Goal: Contribute content: Contribute content

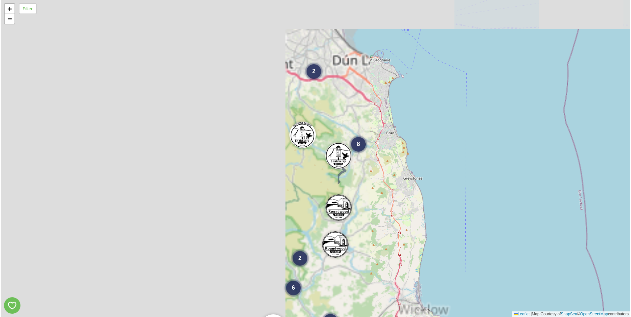
drag, startPoint x: 177, startPoint y: 141, endPoint x: 583, endPoint y: 242, distance: 418.9
click at [583, 242] on div "2 8 2 5 2 6 4 2 5 3 + − Leaflet | Map Courtesy of SnapSea © OpenStreetMap contr…" at bounding box center [315, 158] width 629 height 317
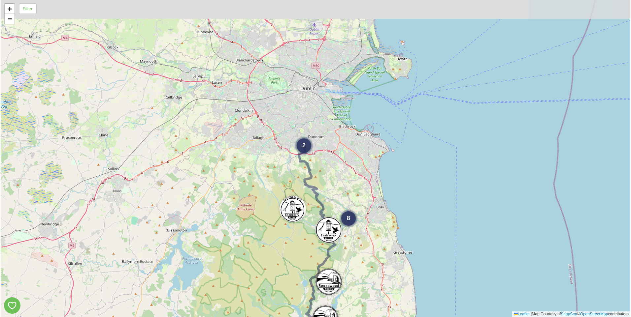
drag, startPoint x: 293, startPoint y: 176, endPoint x: 268, endPoint y: 234, distance: 63.8
click at [267, 247] on div "2 8 2 5 2 6 4 2 5 3 + − Leaflet | Map Courtesy of SnapSea © OpenStreetMap contr…" at bounding box center [315, 158] width 629 height 317
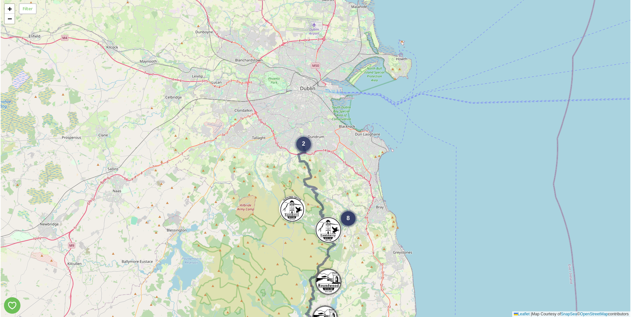
click at [303, 146] on span "2" at bounding box center [303, 144] width 3 height 7
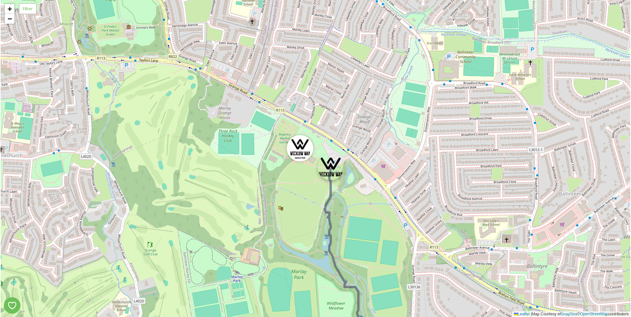
click at [328, 169] on img at bounding box center [330, 167] width 26 height 26
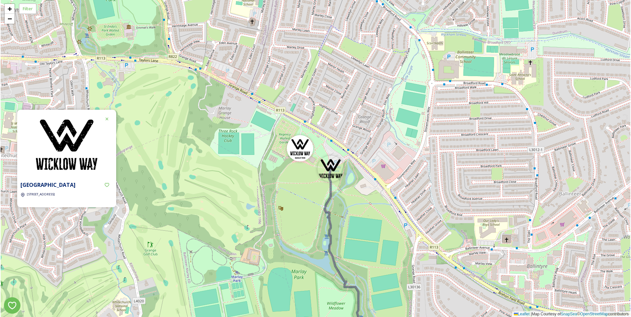
click at [267, 207] on div "+ − Leaflet | Map Courtesy of SnapSea © OpenStreetMap contributors" at bounding box center [315, 158] width 629 height 317
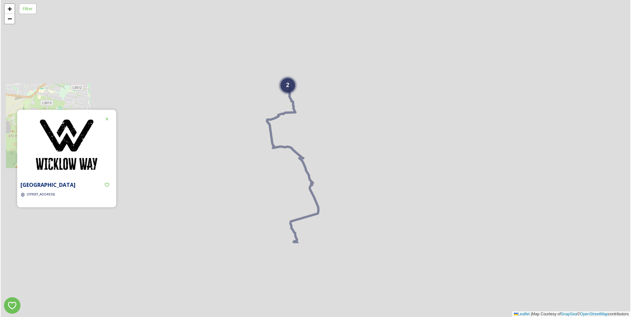
drag, startPoint x: 454, startPoint y: 218, endPoint x: 273, endPoint y: 98, distance: 217.9
click at [339, 112] on div "2 2 5 + − Leaflet | Map Courtesy of SnapSea © OpenStreetMap contributors" at bounding box center [315, 158] width 629 height 317
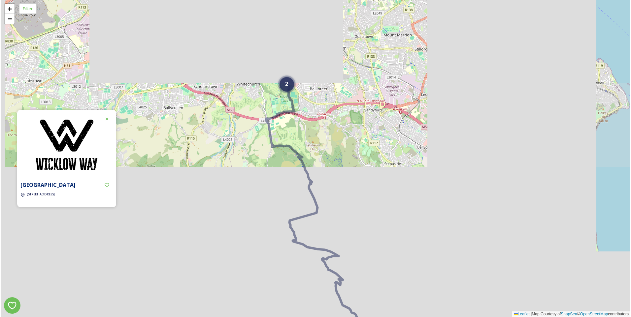
click at [106, 119] on icon at bounding box center [106, 118] width 5 height 5
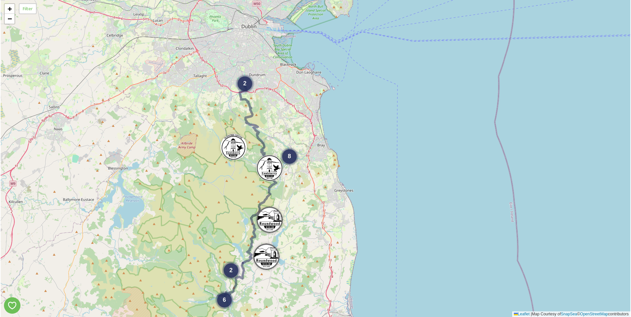
drag, startPoint x: 343, startPoint y: 182, endPoint x: 277, endPoint y: 127, distance: 86.0
click at [277, 129] on div "2 8 2 5 2 6 4 2 5 3 + − Leaflet | Map Courtesy of SnapSea © OpenStreetMap contr…" at bounding box center [315, 158] width 629 height 317
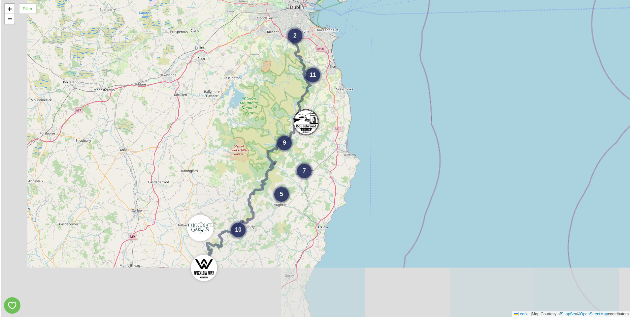
drag, startPoint x: 219, startPoint y: 197, endPoint x: 250, endPoint y: 124, distance: 78.4
click at [250, 124] on div "2 11 7 9 5 10 + − Leaflet | Map Courtesy of SnapSea © OpenStreetMap contributors" at bounding box center [315, 158] width 629 height 317
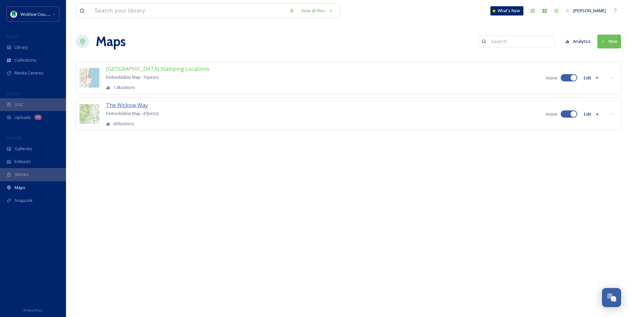
click at [126, 107] on span "The Wickow Way" at bounding box center [127, 105] width 42 height 7
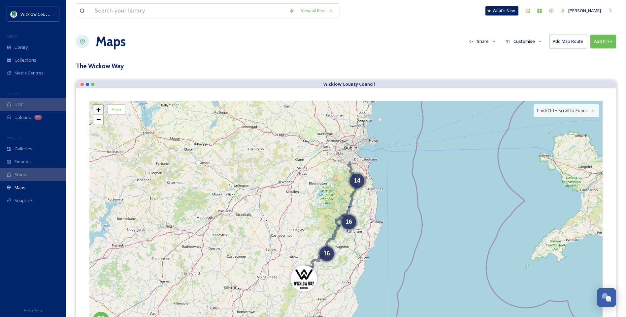
click at [97, 108] on span "+" at bounding box center [98, 110] width 4 height 8
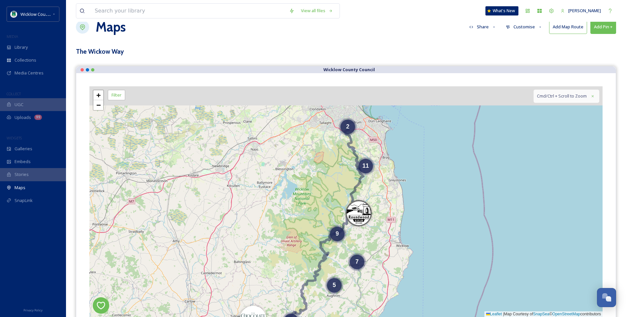
drag, startPoint x: 165, startPoint y: 180, endPoint x: 172, endPoint y: 251, distance: 70.9
click at [172, 251] on div "2 11 7 9 5 10 + − Leaflet | Map Courtesy of SnapSea © OpenStreetMap contributor…" at bounding box center [345, 201] width 513 height 231
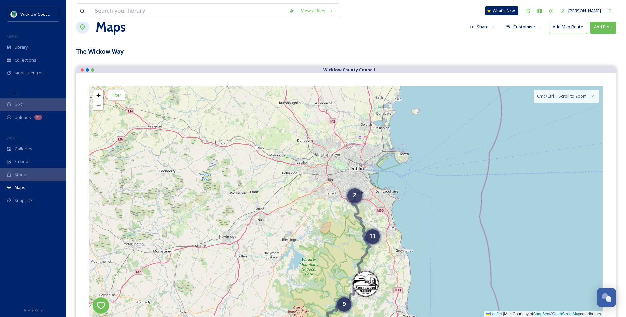
click at [354, 195] on span "2" at bounding box center [354, 195] width 3 height 7
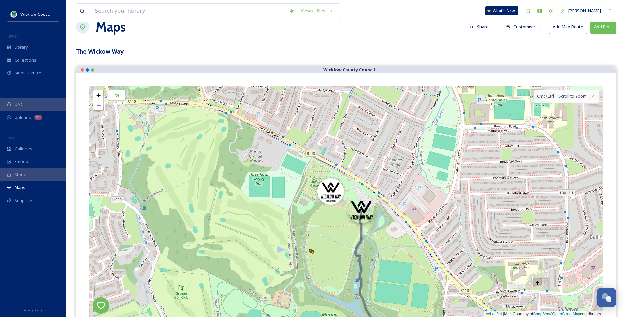
click at [363, 212] on img at bounding box center [361, 210] width 26 height 26
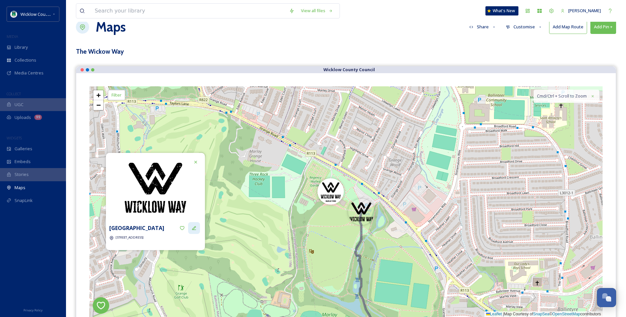
click at [194, 230] on icon at bounding box center [193, 228] width 5 height 5
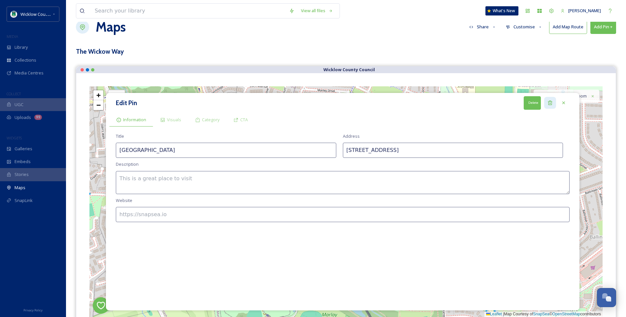
click at [552, 102] on icon at bounding box center [550, 103] width 4 height 4
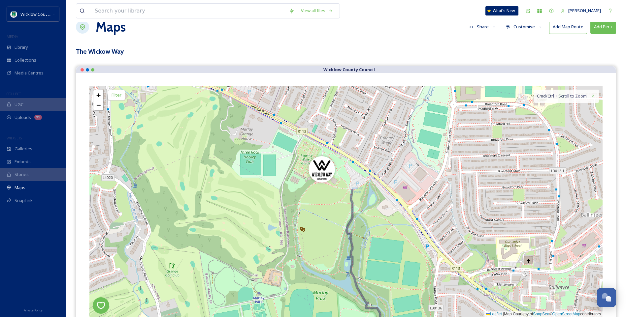
drag, startPoint x: 251, startPoint y: 240, endPoint x: 228, endPoint y: 115, distance: 127.2
click at [228, 116] on div "+ − Leaflet | Map Courtesy of SnapSea © OpenStreetMap contributors Cmd/Ctrl + S…" at bounding box center [345, 201] width 513 height 231
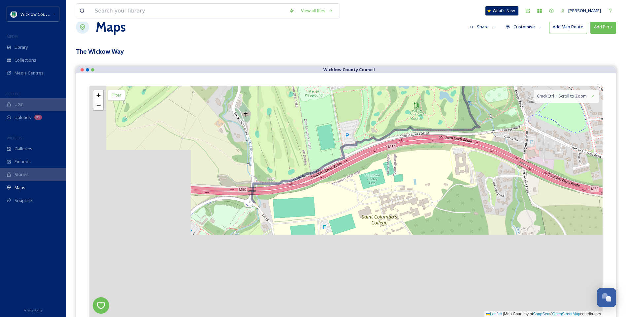
drag, startPoint x: 237, startPoint y: 233, endPoint x: 351, endPoint y: 87, distance: 185.7
click at [348, 89] on div "+ − Leaflet | Map Courtesy of SnapSea © OpenStreetMap contributors Cmd/Ctrl + S…" at bounding box center [345, 201] width 513 height 231
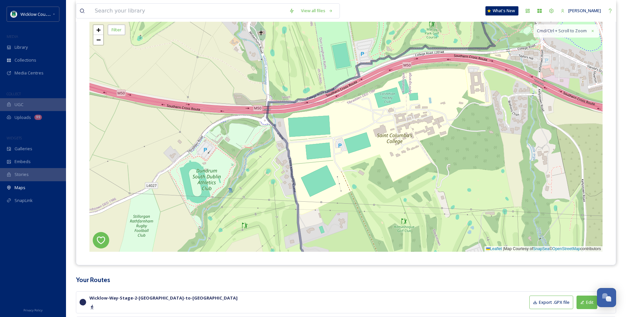
scroll to position [80, 0]
click at [97, 39] on span "−" at bounding box center [98, 39] width 4 height 8
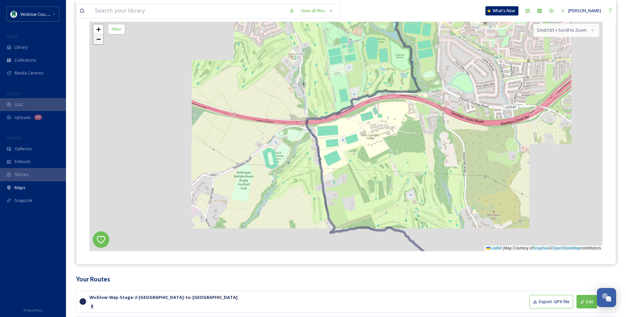
click at [97, 39] on span "−" at bounding box center [98, 39] width 4 height 8
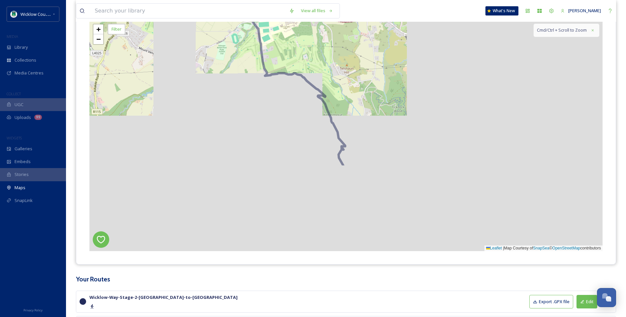
drag, startPoint x: 340, startPoint y: 212, endPoint x: 257, endPoint y: 77, distance: 157.9
click at [257, 78] on div "+ − Leaflet | Map Courtesy of SnapSea © OpenStreetMap contributors Cmd/Ctrl + S…" at bounding box center [345, 135] width 513 height 231
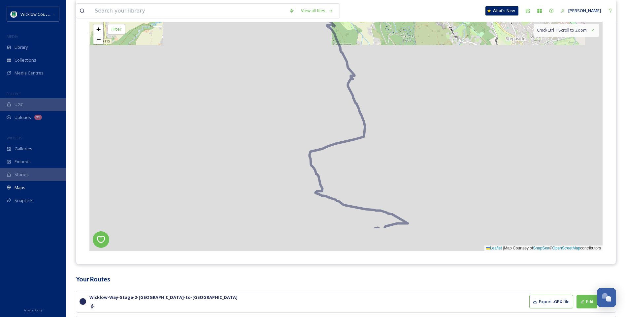
drag, startPoint x: 394, startPoint y: 187, endPoint x: 443, endPoint y: 52, distance: 144.1
click at [443, 52] on div "4 + − Leaflet | Map Courtesy of SnapSea © OpenStreetMap contributors Cmd/Ctrl +…" at bounding box center [345, 135] width 513 height 231
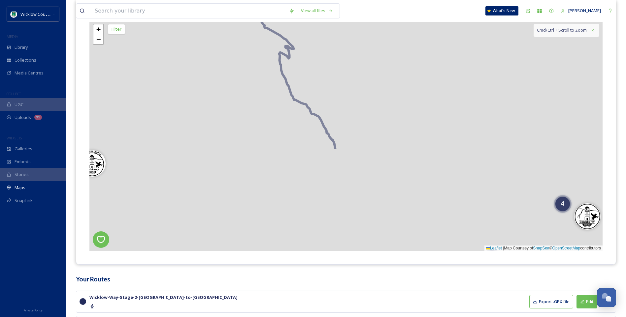
drag, startPoint x: 350, startPoint y: 164, endPoint x: 218, endPoint y: 60, distance: 167.8
click at [218, 61] on div "4 2 + − Leaflet | Map Courtesy of SnapSea © OpenStreetMap contributors Cmd/Ctrl…" at bounding box center [345, 135] width 513 height 231
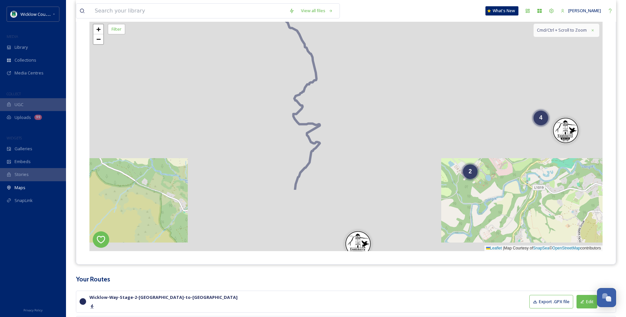
drag, startPoint x: 402, startPoint y: 190, endPoint x: 370, endPoint y: 42, distance: 152.2
click at [370, 42] on div "4 2 + − Leaflet | Map Courtesy of SnapSea © OpenStreetMap contributors Cmd/Ctrl…" at bounding box center [345, 135] width 513 height 231
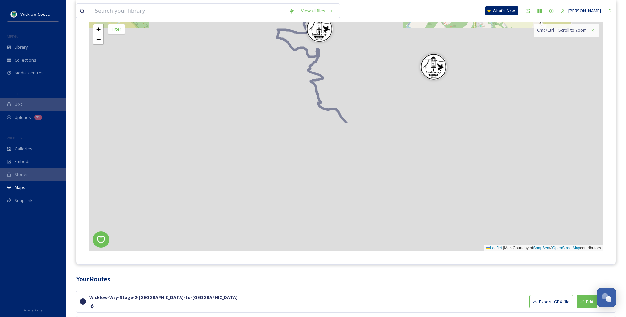
drag, startPoint x: 395, startPoint y: 190, endPoint x: 368, endPoint y: 18, distance: 173.9
click at [368, 19] on div "View all files What's New [PERSON_NAME] Maps Share Customise Add Map Route Add …" at bounding box center [346, 207] width 560 height 574
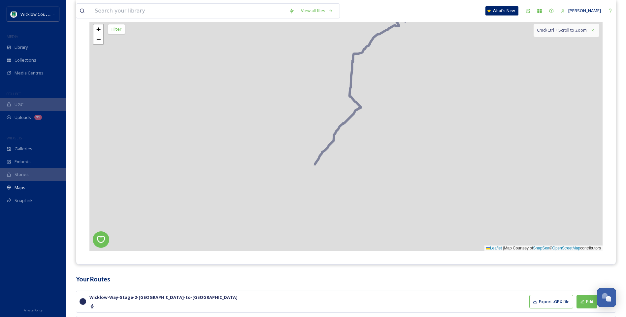
drag, startPoint x: 389, startPoint y: 178, endPoint x: 425, endPoint y: -11, distance: 192.1
click at [425, 0] on html "Wicklow County Council MEDIA Library Collections Media Centres COLLECT UGC Uplo…" at bounding box center [313, 207] width 626 height 574
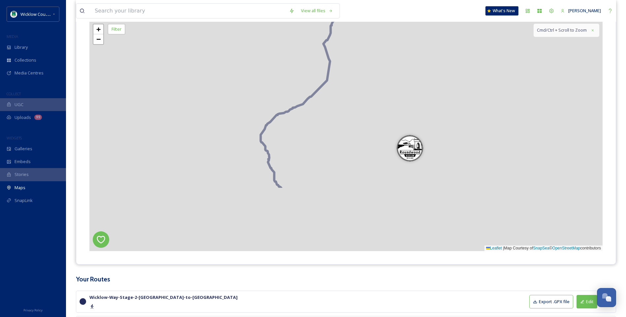
drag, startPoint x: 336, startPoint y: 138, endPoint x: 394, endPoint y: 0, distance: 149.9
click at [394, 0] on html "Wicklow County Council MEDIA Library Collections Media Centres COLLECT UGC Uplo…" at bounding box center [313, 207] width 626 height 574
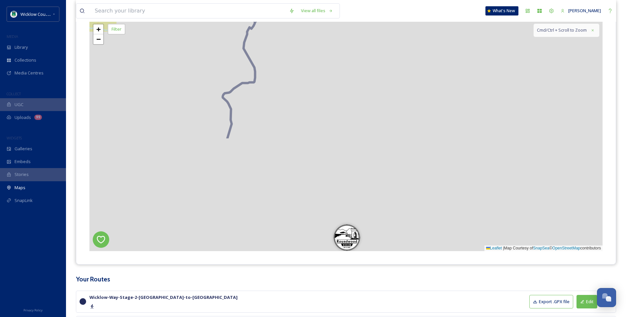
drag, startPoint x: 351, startPoint y: 187, endPoint x: 291, endPoint y: 49, distance: 150.7
click at [291, 48] on div "+ − Leaflet | Map Courtesy of SnapSea © OpenStreetMap contributors Cmd/Ctrl + S…" at bounding box center [345, 135] width 513 height 231
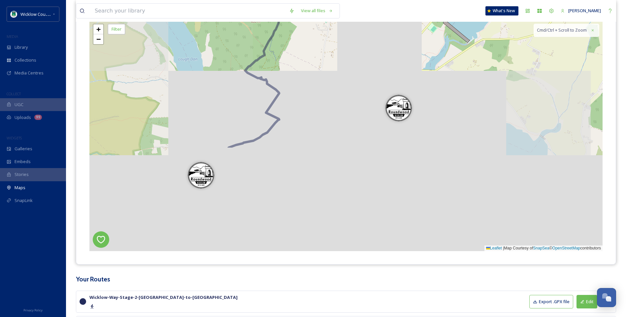
drag, startPoint x: 315, startPoint y: 176, endPoint x: 369, endPoint y: 37, distance: 148.5
click at [369, 38] on div "+ − Leaflet | Map Courtesy of SnapSea © OpenStreetMap contributors Cmd/Ctrl + S…" at bounding box center [345, 135] width 513 height 231
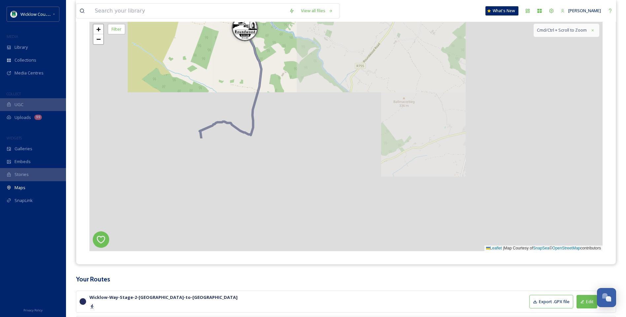
drag, startPoint x: 284, startPoint y: 177, endPoint x: 330, endPoint y: 33, distance: 150.6
click at [329, 33] on div "3 + − Leaflet | Map Courtesy of SnapSea © OpenStreetMap contributors Cmd/Ctrl +…" at bounding box center [345, 135] width 513 height 231
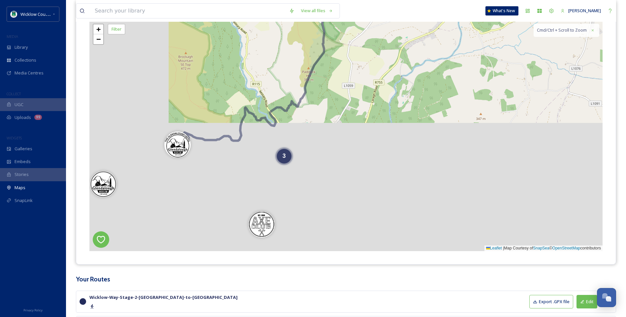
drag, startPoint x: 271, startPoint y: 152, endPoint x: 395, endPoint y: 21, distance: 179.5
click at [395, 21] on div "View all files What's New [PERSON_NAME] Maps Share Customise Add Map Route Add …" at bounding box center [346, 207] width 560 height 574
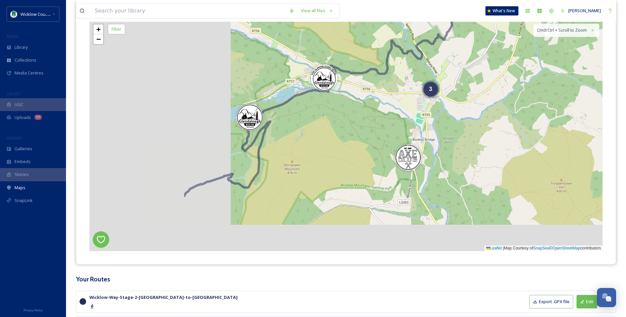
drag, startPoint x: 220, startPoint y: 171, endPoint x: 382, endPoint y: 94, distance: 178.7
click at [381, 95] on div "3 + − Leaflet | Map Courtesy of SnapSea © OpenStreetMap contributors Cmd/Ctrl +…" at bounding box center [345, 135] width 513 height 231
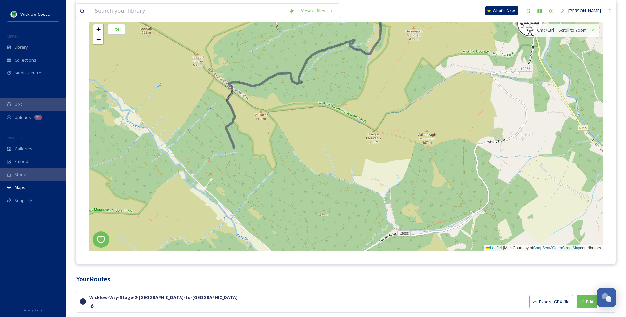
drag, startPoint x: 321, startPoint y: 143, endPoint x: 387, endPoint y: 40, distance: 121.9
click at [387, 40] on div "3 + − Leaflet | Map Courtesy of SnapSea © OpenStreetMap contributors Cmd/Ctrl +…" at bounding box center [345, 135] width 513 height 231
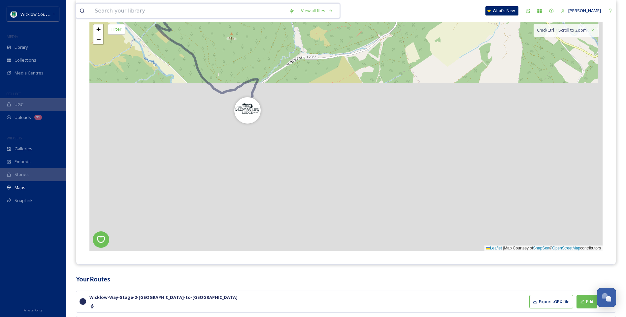
drag, startPoint x: 370, startPoint y: 186, endPoint x: 278, endPoint y: 9, distance: 199.8
click at [278, 9] on div "View all files What's New [PERSON_NAME] Maps Share Customise Add Map Route Add …" at bounding box center [346, 207] width 560 height 574
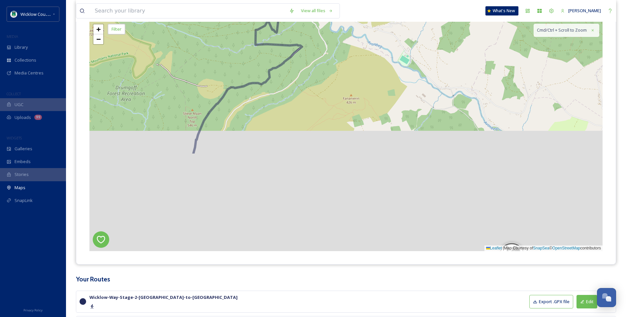
drag, startPoint x: 274, startPoint y: 210, endPoint x: 399, endPoint y: 17, distance: 229.9
click at [399, 17] on div "View all files What's New [PERSON_NAME] Maps Share Customise Add Map Route Add …" at bounding box center [346, 207] width 560 height 574
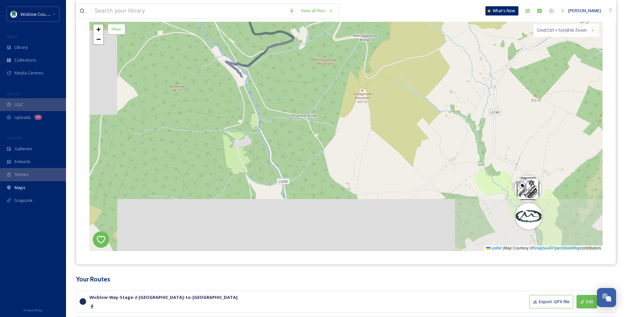
drag, startPoint x: 275, startPoint y: 190, endPoint x: 346, endPoint y: -8, distance: 210.1
click at [346, 0] on html "Wicklow County Council MEDIA Library Collections Media Centres COLLECT UGC Uplo…" at bounding box center [313, 207] width 626 height 574
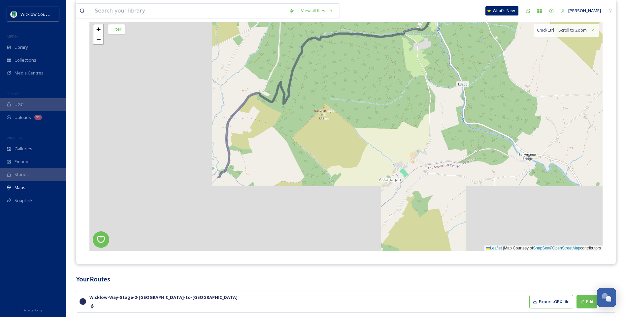
drag, startPoint x: 231, startPoint y: 181, endPoint x: 410, endPoint y: 85, distance: 203.4
click at [410, 84] on div "3 + − Leaflet | Map Courtesy of SnapSea © OpenStreetMap contributors Cmd/Ctrl +…" at bounding box center [345, 135] width 513 height 231
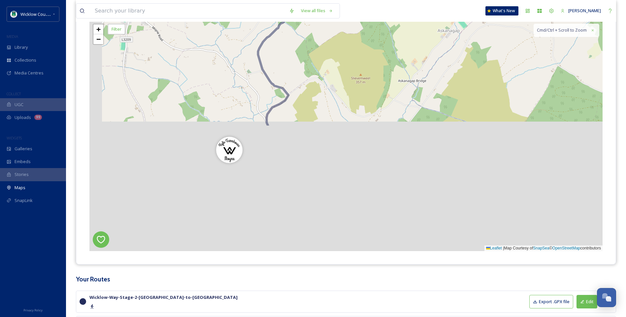
drag, startPoint x: 292, startPoint y: 200, endPoint x: 350, endPoint y: 51, distance: 160.0
click at [350, 51] on div "3 + − Leaflet | Map Courtesy of SnapSea © OpenStreetMap contributors Cmd/Ctrl +…" at bounding box center [345, 135] width 513 height 231
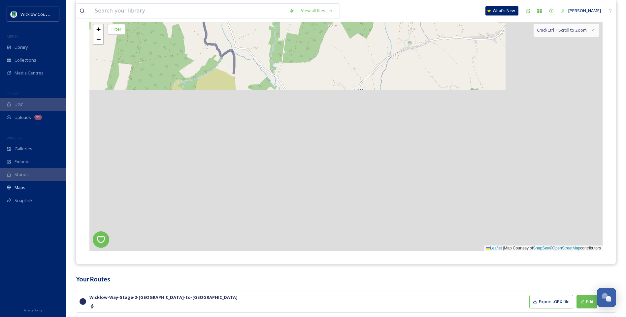
drag, startPoint x: 347, startPoint y: 191, endPoint x: 244, endPoint y: -10, distance: 226.6
click at [244, 0] on html "Wicklow County Council MEDIA Library Collections Media Centres COLLECT UGC Uplo…" at bounding box center [313, 207] width 626 height 574
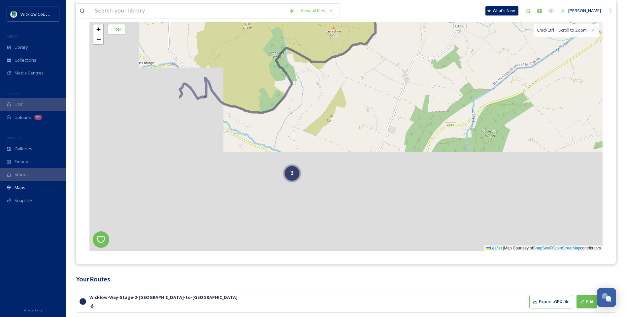
drag, startPoint x: 241, startPoint y: 179, endPoint x: 383, endPoint y: 73, distance: 177.0
click at [382, 73] on div "3 + − Leaflet | Map Courtesy of SnapSea © OpenStreetMap contributors Cmd/Ctrl +…" at bounding box center [345, 135] width 513 height 231
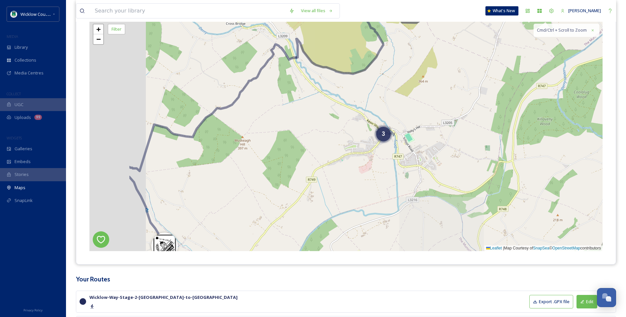
drag, startPoint x: 229, startPoint y: 173, endPoint x: 356, endPoint y: 116, distance: 139.6
click at [356, 116] on div "3 4 + − Leaflet | Map Courtesy of SnapSea © OpenStreetMap contributors Cmd/Ctrl…" at bounding box center [345, 135] width 513 height 231
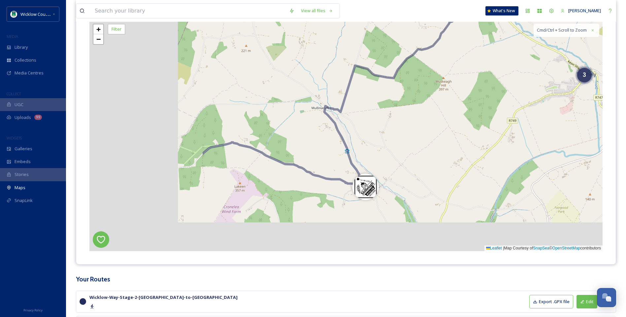
drag, startPoint x: 249, startPoint y: 176, endPoint x: 419, endPoint y: 134, distance: 175.6
click at [421, 133] on div "3 4 + − Leaflet | Map Courtesy of SnapSea © OpenStreetMap contributors Cmd/Ctrl…" at bounding box center [345, 135] width 513 height 231
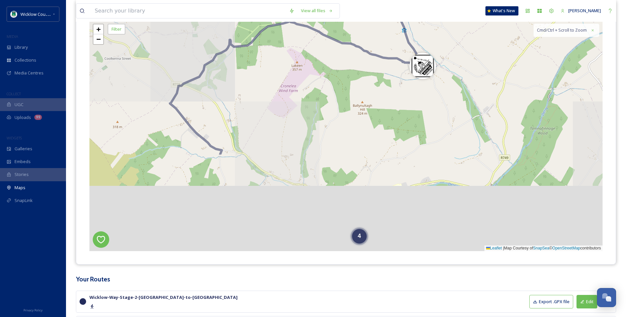
drag, startPoint x: 237, startPoint y: 190, endPoint x: 259, endPoint y: 50, distance: 141.3
click at [259, 50] on div "3 4 + − Leaflet | Map Courtesy of SnapSea © OpenStreetMap contributors Cmd/Ctrl…" at bounding box center [345, 135] width 513 height 231
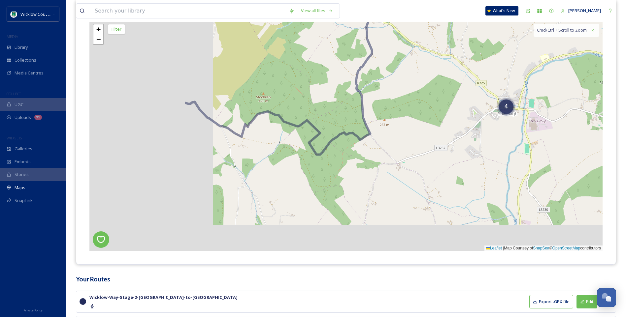
drag, startPoint x: 220, startPoint y: 173, endPoint x: 381, endPoint y: 75, distance: 188.4
click at [380, 72] on div "3 4 + − Leaflet | Map Courtesy of SnapSea © OpenStreetMap contributors Cmd/Ctrl…" at bounding box center [345, 135] width 513 height 231
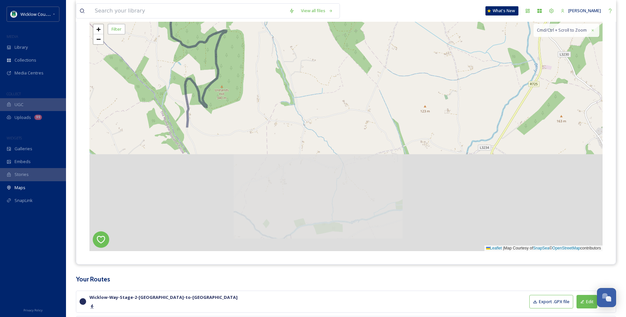
drag, startPoint x: 286, startPoint y: 129, endPoint x: 289, endPoint y: 23, distance: 105.6
click at [288, 23] on div "3 4 + − Leaflet | Map Courtesy of SnapSea © OpenStreetMap contributors Cmd/Ctrl…" at bounding box center [345, 135] width 513 height 231
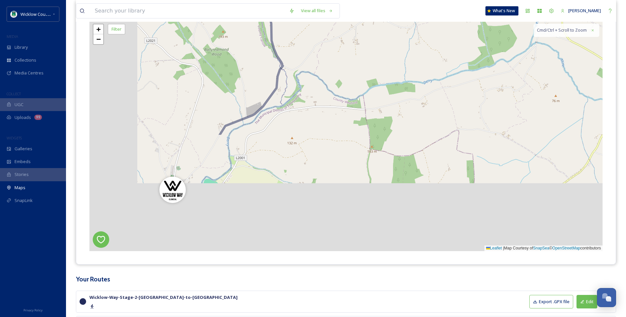
drag, startPoint x: 216, startPoint y: 185, endPoint x: 296, endPoint y: 29, distance: 176.0
click at [296, 29] on div "4 + − Leaflet | Map Courtesy of SnapSea © OpenStreetMap contributors Cmd/Ctrl +…" at bounding box center [345, 135] width 513 height 231
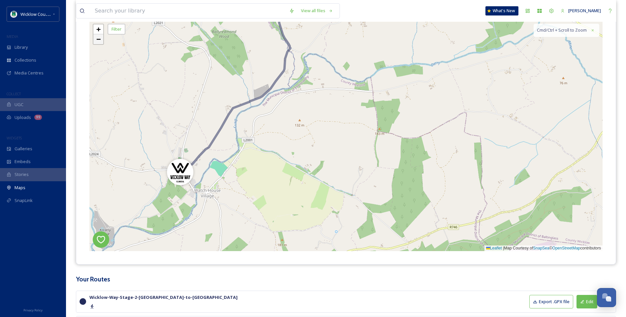
click at [97, 40] on span "−" at bounding box center [98, 39] width 4 height 8
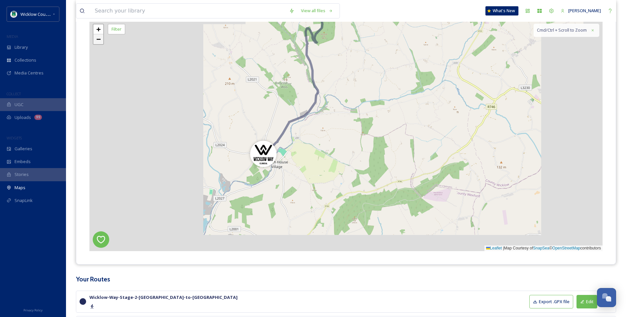
click at [97, 40] on span "−" at bounding box center [98, 39] width 4 height 8
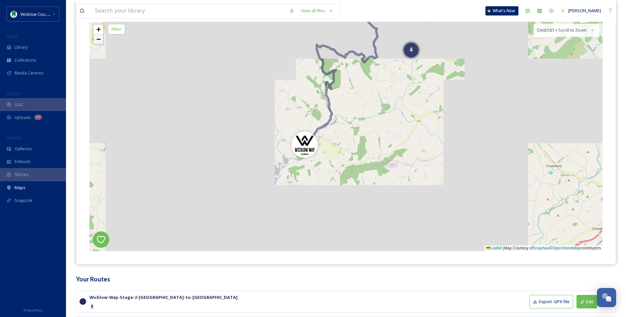
click at [97, 40] on span "−" at bounding box center [98, 39] width 4 height 8
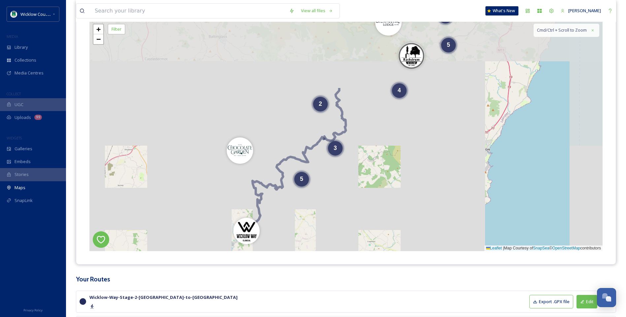
drag, startPoint x: 462, startPoint y: 114, endPoint x: 382, endPoint y: 215, distance: 128.7
click at [382, 214] on div "2 5 2 6 4 2 5 3 + − Leaflet | Map Courtesy of SnapSea © OpenStreetMap contribut…" at bounding box center [345, 135] width 513 height 231
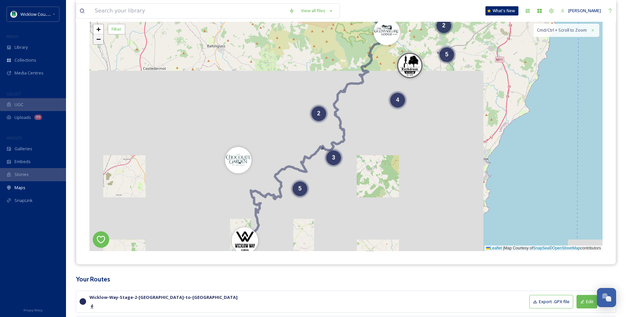
click at [96, 40] on link "−" at bounding box center [98, 39] width 10 height 10
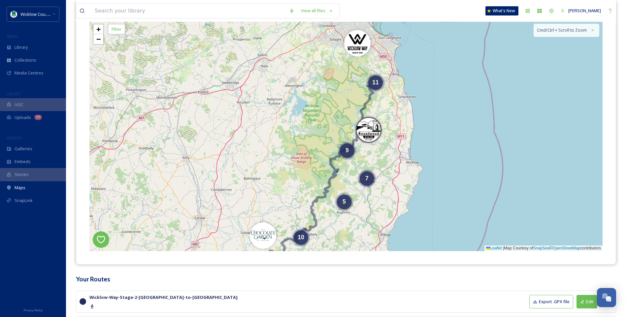
drag, startPoint x: 423, startPoint y: 77, endPoint x: 394, endPoint y: 165, distance: 92.4
click at [394, 165] on div "11 7 9 5 10 + − Leaflet | Map Courtesy of SnapSea © OpenStreetMap contributors …" at bounding box center [345, 135] width 513 height 231
click at [368, 177] on span "7" at bounding box center [366, 177] width 3 height 7
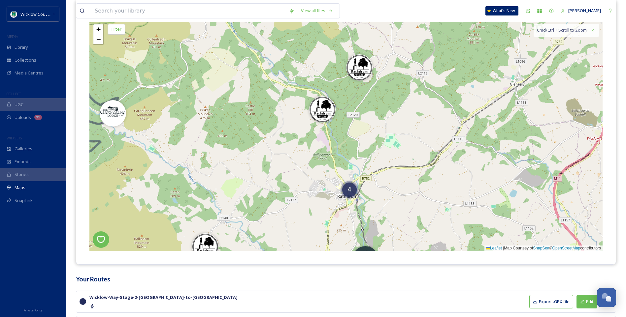
drag, startPoint x: 469, startPoint y: 163, endPoint x: 470, endPoint y: 189, distance: 26.1
click at [466, 191] on div "4 3 2 + − Leaflet | Map Courtesy of SnapSea © OpenStreetMap contributors Cmd/Ct…" at bounding box center [345, 135] width 513 height 231
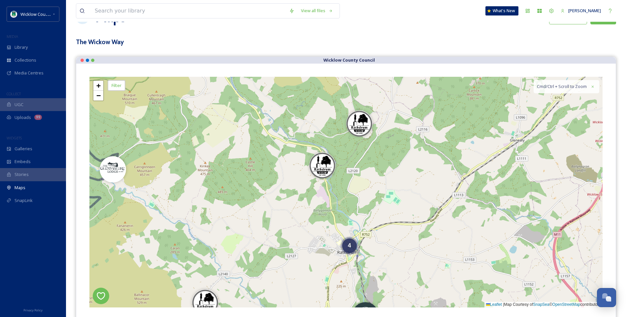
scroll to position [0, 0]
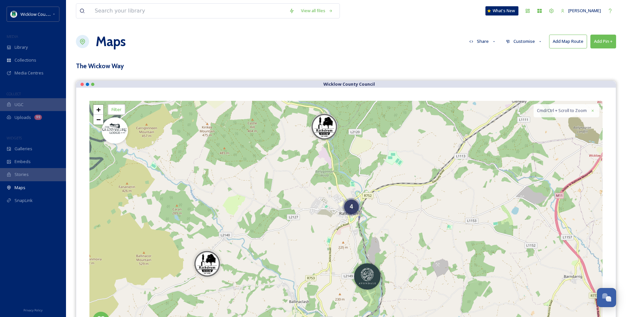
drag, startPoint x: 390, startPoint y: 229, endPoint x: 392, endPoint y: 160, distance: 68.7
click at [392, 160] on div "4 3 2 + − Leaflet | Map Courtesy of SnapSea © OpenStreetMap contributors Cmd/Ct…" at bounding box center [345, 216] width 513 height 231
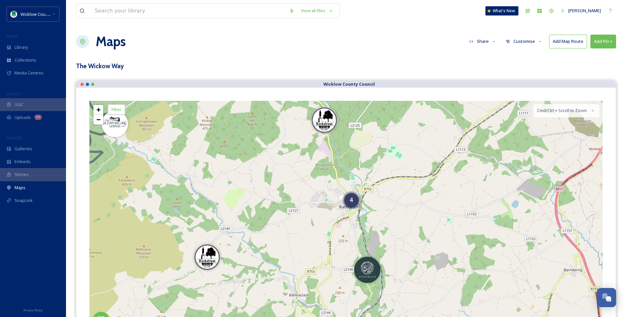
click at [605, 39] on button "Add Pin +" at bounding box center [603, 42] width 26 height 14
click at [581, 56] on span "Add New Pin" at bounding box center [584, 57] width 25 height 6
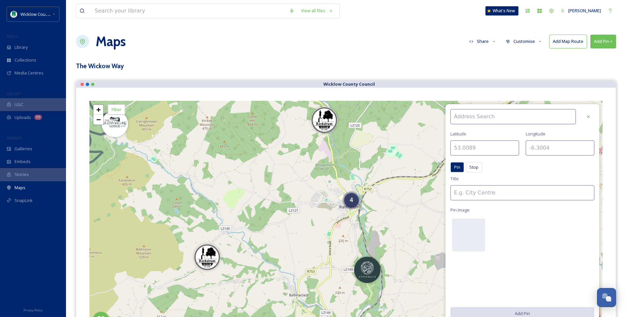
click at [473, 117] on input at bounding box center [513, 116] width 126 height 15
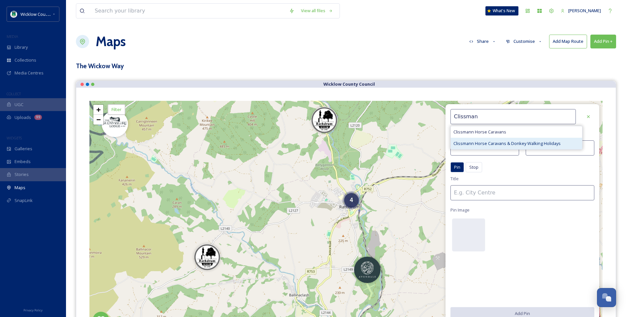
type input "Clissman"
click at [480, 144] on span "Clissmann Horse Caravans & Donkey Walking Holidays" at bounding box center [506, 144] width 107 height 6
type input "52.9747"
type input "-6.2193"
type input "Clissmann Horse Caravans & Donkey Walking Holidays"
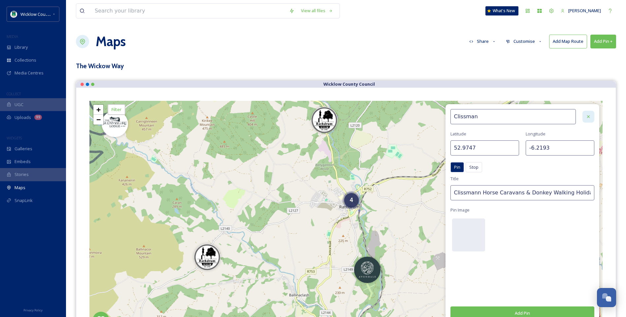
click at [589, 118] on icon at bounding box center [588, 116] width 5 height 5
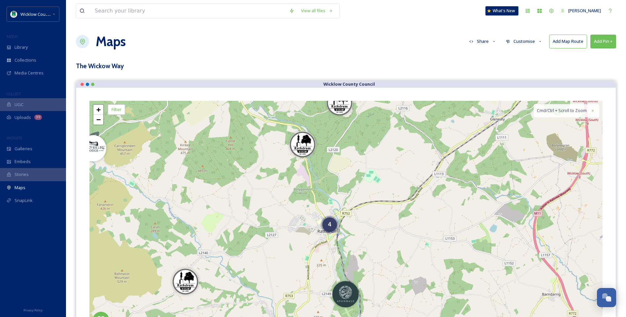
drag, startPoint x: 423, startPoint y: 208, endPoint x: 402, endPoint y: 232, distance: 32.2
click at [402, 232] on div "2 3 4 + − Leaflet | Map Courtesy of SnapSea © OpenStreetMap contributors Cmd/Ct…" at bounding box center [345, 216] width 513 height 231
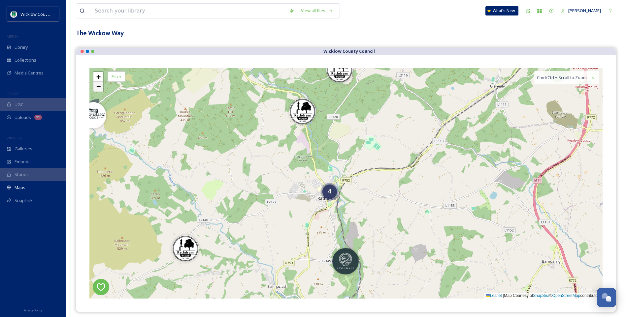
click at [99, 86] on span "−" at bounding box center [98, 86] width 4 height 8
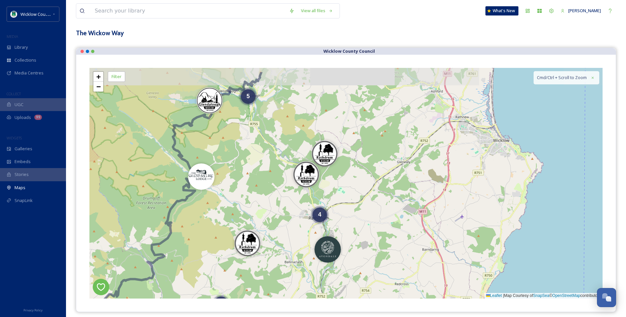
drag, startPoint x: 418, startPoint y: 162, endPoint x: 398, endPoint y: 191, distance: 35.2
click at [400, 191] on div "4 5 3 4 3 + − Leaflet | Map Courtesy of SnapSea © OpenStreetMap contributors Cm…" at bounding box center [345, 183] width 513 height 231
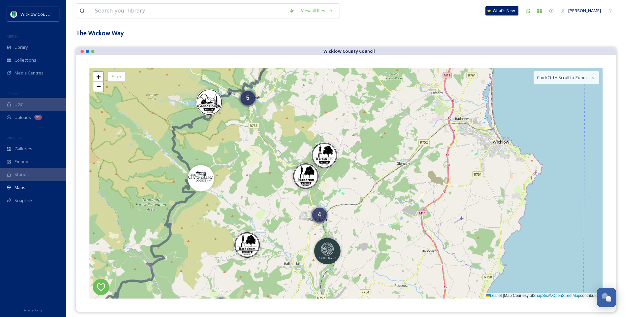
click at [320, 217] on span "4" at bounding box center [319, 214] width 3 height 7
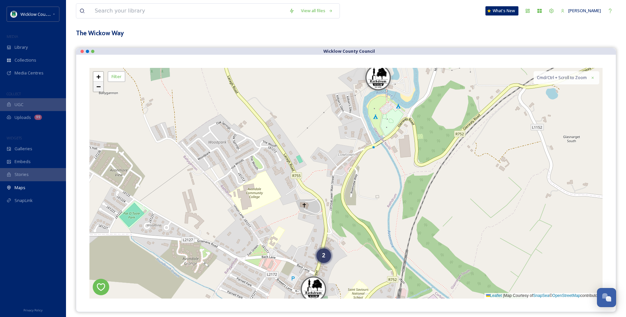
click at [101, 86] on link "−" at bounding box center [98, 87] width 10 height 10
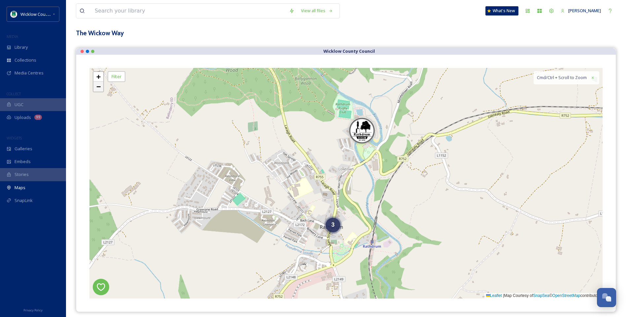
click at [100, 87] on span "−" at bounding box center [98, 86] width 4 height 8
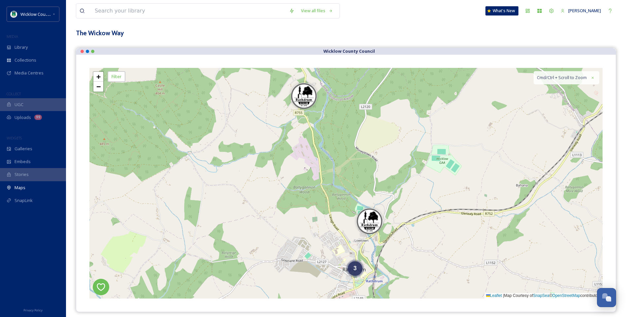
drag, startPoint x: 251, startPoint y: 181, endPoint x: 290, endPoint y: 127, distance: 66.5
click at [261, 210] on div "3 + − Leaflet | Map Courtesy of SnapSea © OpenStreetMap contributors Cmd/Ctrl +…" at bounding box center [345, 183] width 513 height 231
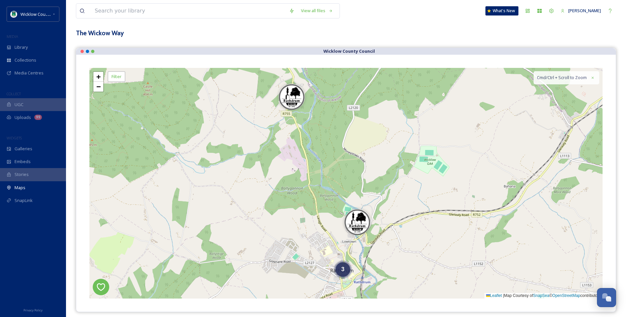
drag, startPoint x: 296, startPoint y: 166, endPoint x: 264, endPoint y: 196, distance: 44.6
click at [264, 196] on div "3 + − Leaflet | Map Courtesy of SnapSea © OpenStreetMap contributors Cmd/Ctrl +…" at bounding box center [345, 183] width 513 height 231
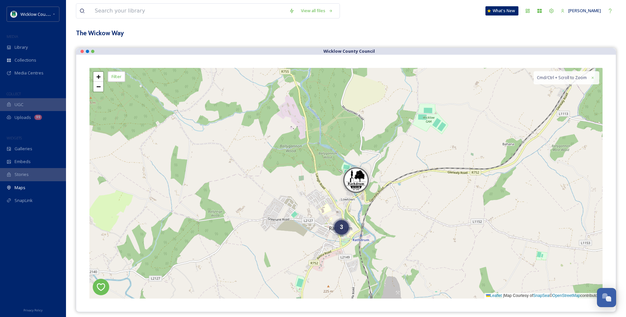
drag, startPoint x: 261, startPoint y: 185, endPoint x: 260, endPoint y: 143, distance: 42.2
click at [260, 143] on div "3 + − Leaflet | Map Courtesy of SnapSea © OpenStreetMap contributors Cmd/Ctrl +…" at bounding box center [345, 183] width 513 height 231
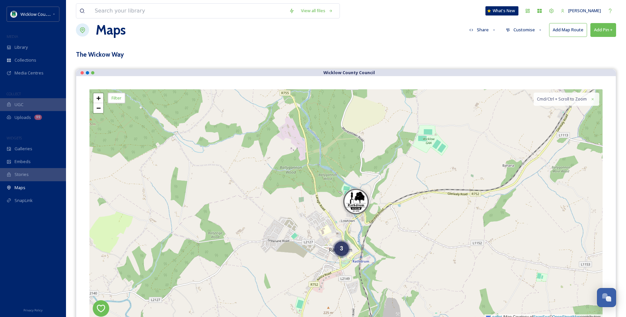
scroll to position [0, 0]
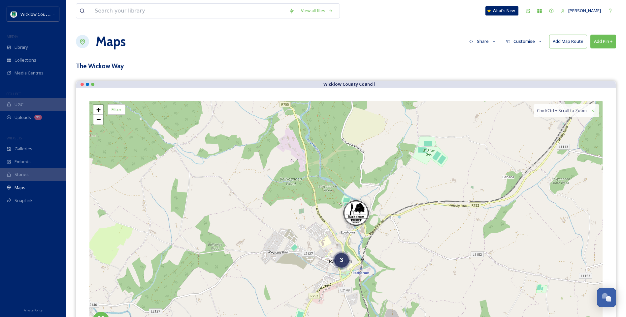
click at [605, 40] on button "Add Pin +" at bounding box center [603, 42] width 26 height 14
drag, startPoint x: 575, startPoint y: 55, endPoint x: 564, endPoint y: 51, distance: 11.9
click at [575, 55] on span "Add New Pin" at bounding box center [584, 57] width 25 height 6
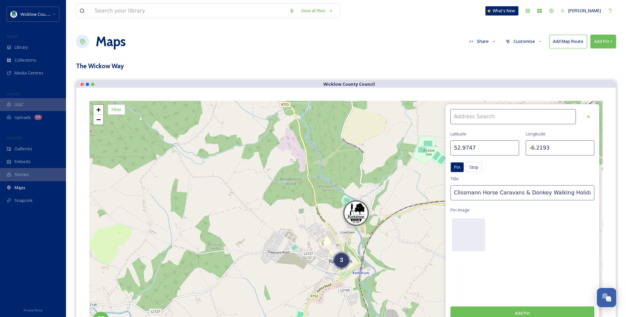
click at [473, 117] on input at bounding box center [513, 116] width 126 height 15
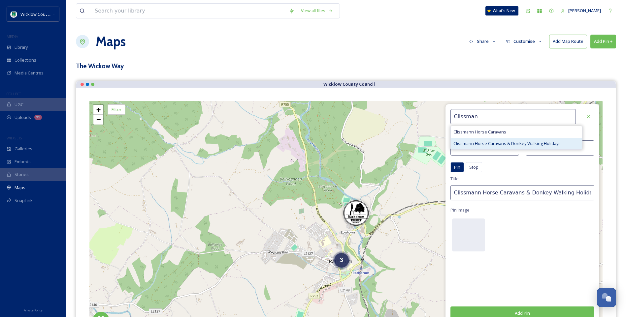
type input "Clissman"
click at [485, 142] on span "Clissmann Horse Caravans & Donkey Walking Holidays" at bounding box center [506, 144] width 107 height 6
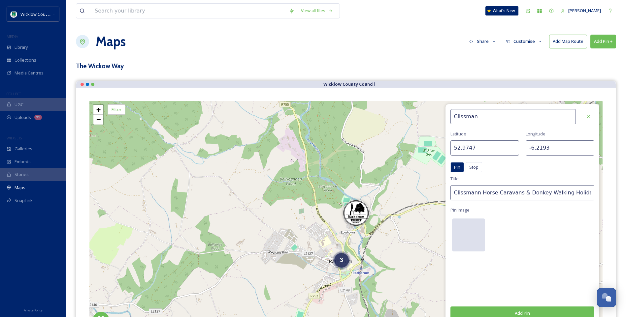
click at [466, 233] on div at bounding box center [468, 235] width 33 height 33
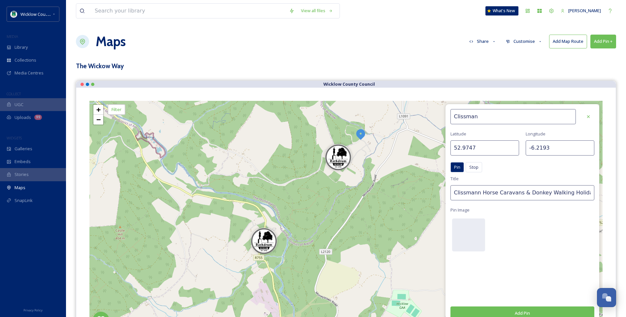
drag, startPoint x: 307, startPoint y: 178, endPoint x: 281, endPoint y: 331, distance: 155.2
click at [281, 317] on html "Wicklow County Council MEDIA Library Collections Media Centres COLLECT UGC Uplo…" at bounding box center [313, 287] width 626 height 574
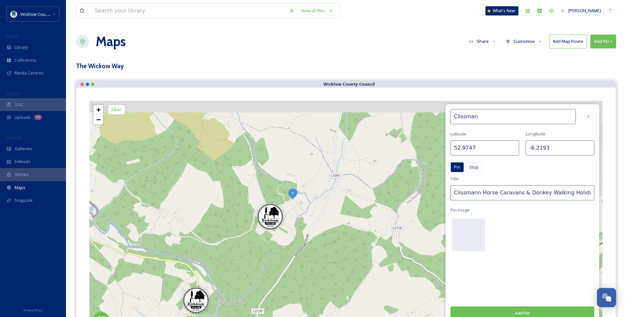
drag, startPoint x: 382, startPoint y: 191, endPoint x: 309, endPoint y: 260, distance: 100.1
click at [309, 260] on div "3 3 + − Leaflet | Map Courtesy of SnapSea © OpenStreetMap contributors Cmd/Ctrl…" at bounding box center [345, 216] width 513 height 231
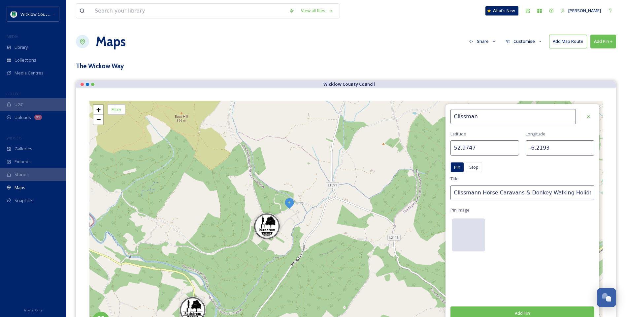
click at [465, 235] on div at bounding box center [468, 235] width 33 height 33
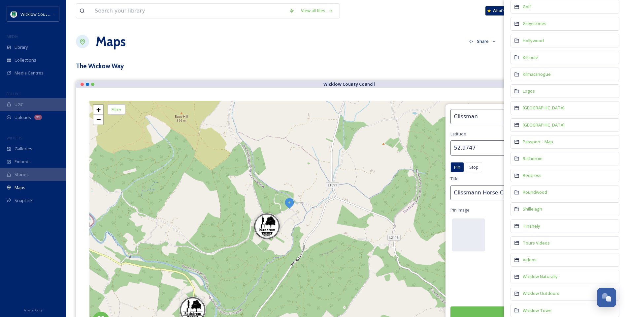
scroll to position [325, 0]
click at [536, 145] on span "Passport - Map" at bounding box center [538, 145] width 30 height 6
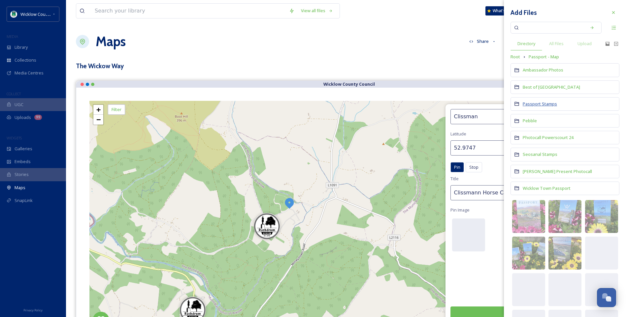
click at [538, 104] on span "Passport Stamps" at bounding box center [540, 104] width 34 height 6
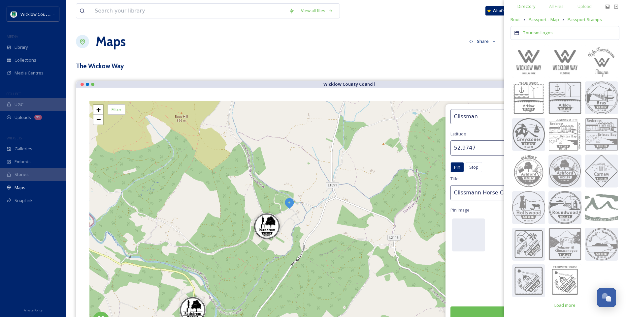
scroll to position [39, 0]
click at [565, 303] on span "Load more" at bounding box center [564, 304] width 21 height 6
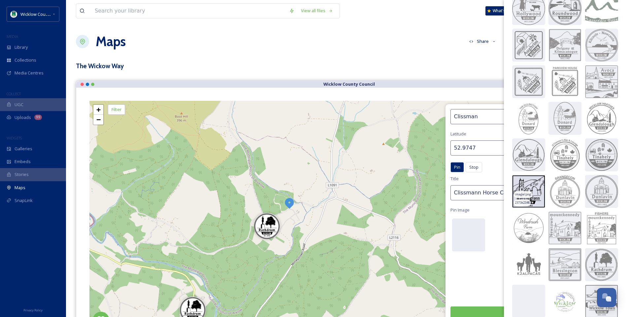
scroll to position [245, 0]
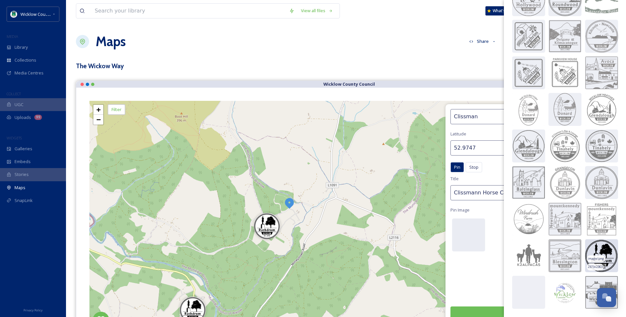
click at [603, 256] on img at bounding box center [601, 256] width 33 height 33
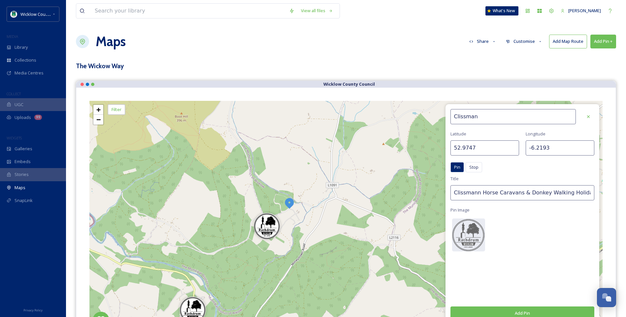
click at [525, 313] on button "Add Pin" at bounding box center [522, 314] width 144 height 14
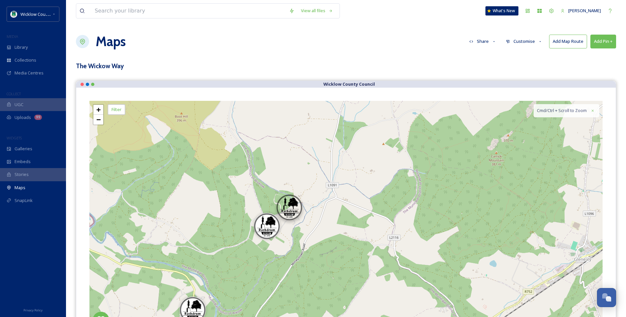
click at [295, 208] on img at bounding box center [289, 207] width 26 height 26
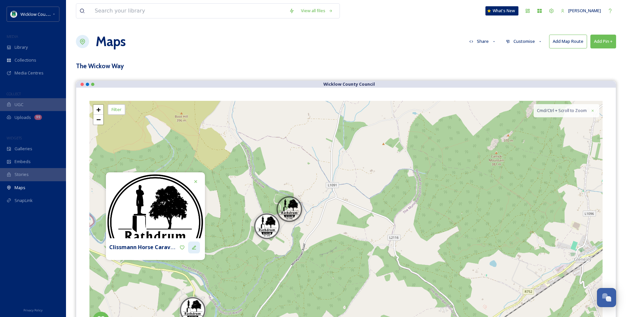
click at [194, 249] on icon at bounding box center [193, 247] width 5 height 5
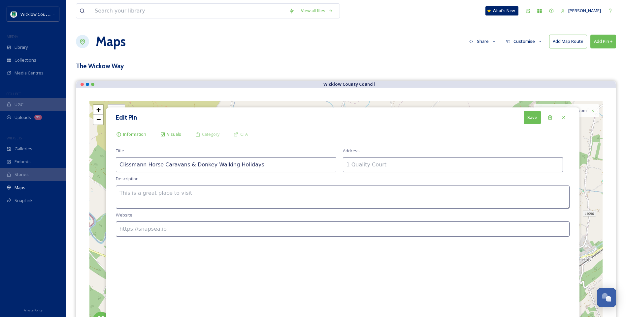
click at [174, 134] on span "Visuals" at bounding box center [174, 134] width 14 height 6
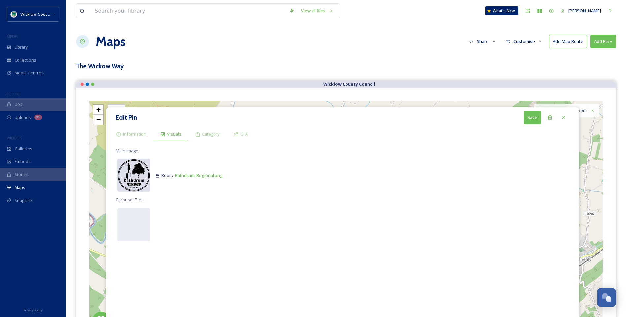
click at [137, 181] on img at bounding box center [133, 175] width 33 height 33
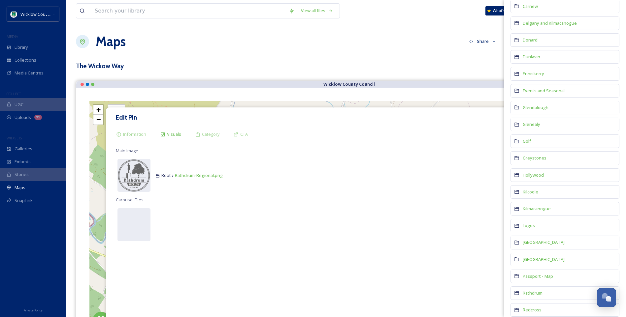
scroll to position [231, 0]
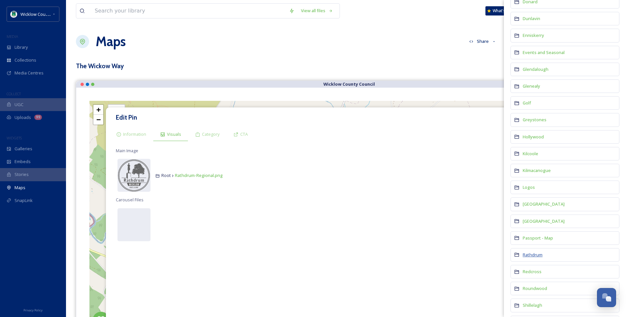
click at [525, 255] on span "Rathdrum" at bounding box center [533, 255] width 20 height 6
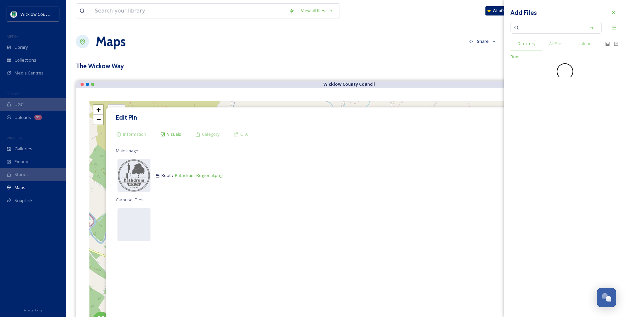
scroll to position [0, 0]
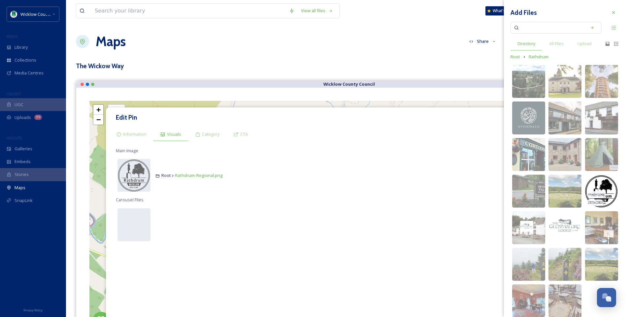
click at [598, 191] on img at bounding box center [601, 191] width 33 height 33
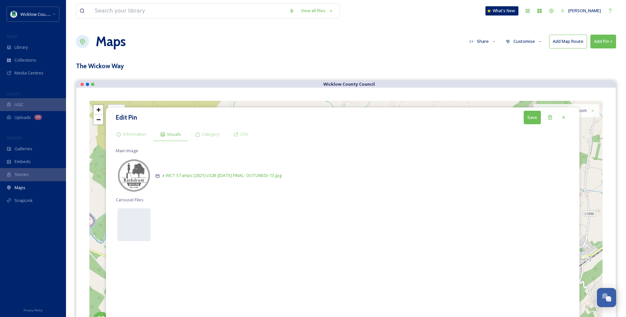
click at [533, 118] on button "Save" at bounding box center [532, 118] width 17 height 14
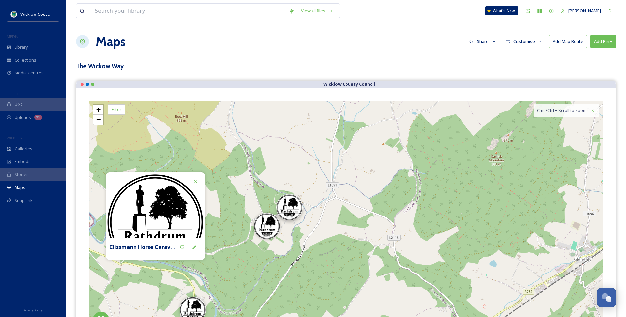
click at [296, 207] on img at bounding box center [289, 207] width 26 height 26
click at [193, 247] on icon at bounding box center [193, 247] width 5 height 5
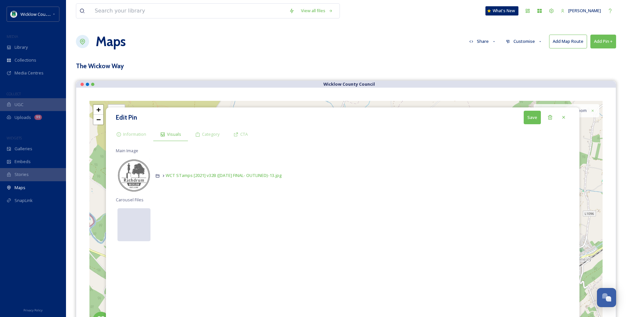
click at [130, 228] on div at bounding box center [133, 225] width 33 height 33
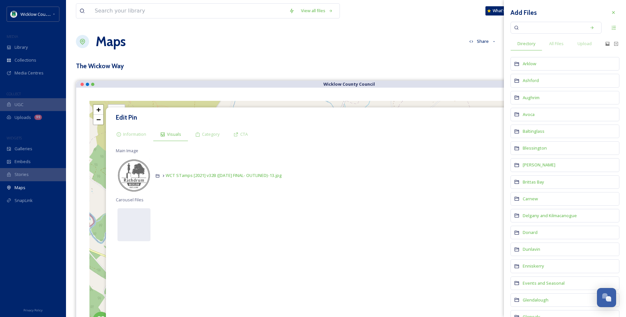
click at [546, 27] on input at bounding box center [551, 27] width 62 height 15
type input "clissman"
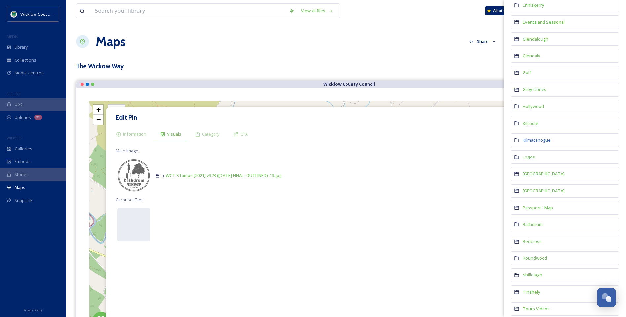
scroll to position [264, 0]
click at [535, 226] on div "Rathdrum" at bounding box center [564, 222] width 109 height 14
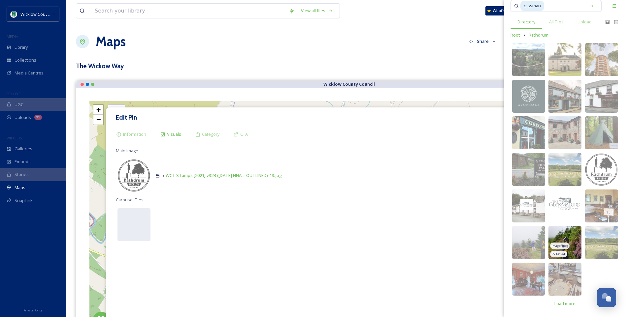
scroll to position [0, 0]
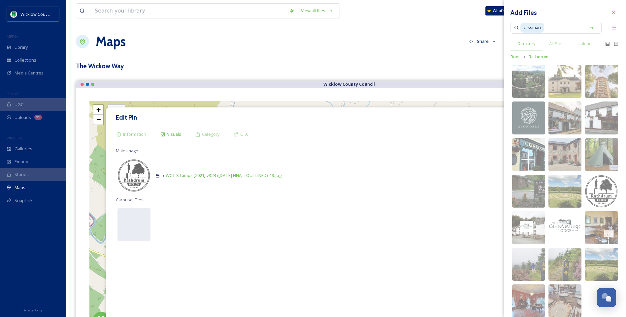
click at [560, 28] on input at bounding box center [564, 27] width 38 height 15
type input "c"
click at [135, 229] on div at bounding box center [133, 225] width 33 height 33
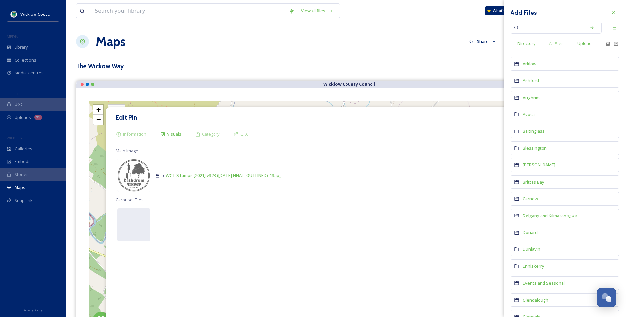
click at [586, 42] on span "Upload" at bounding box center [584, 44] width 14 height 6
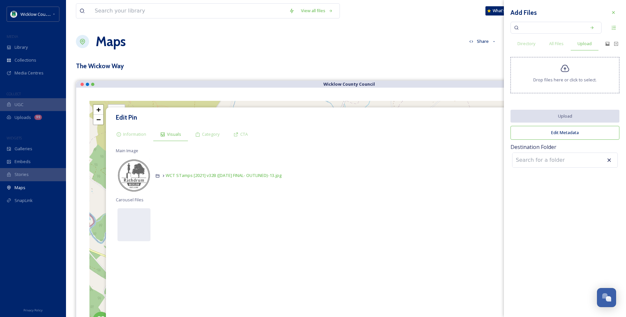
click at [567, 65] on icon at bounding box center [565, 69] width 10 height 10
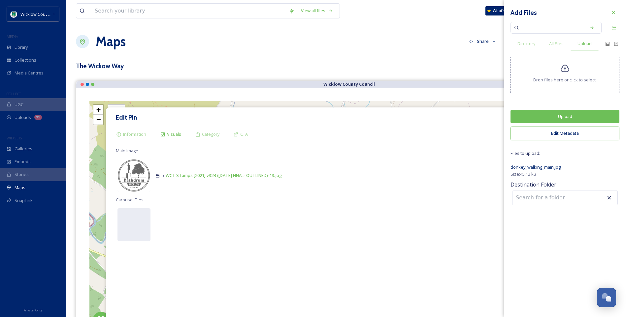
click at [564, 117] on button "Upload" at bounding box center [564, 117] width 109 height 14
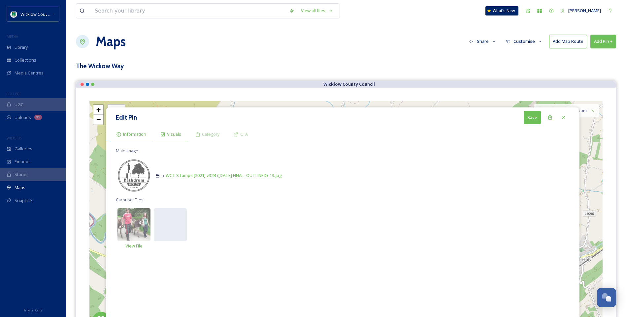
click at [126, 136] on span "Information" at bounding box center [134, 134] width 23 height 6
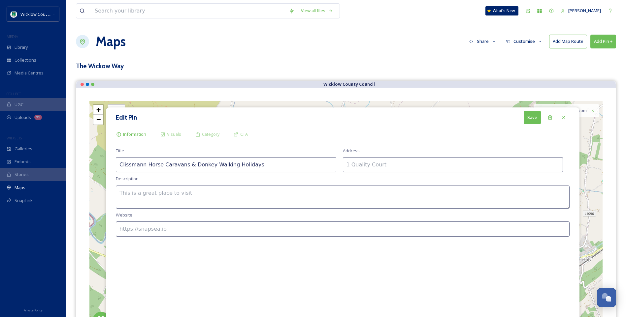
click at [127, 193] on textarea at bounding box center [343, 197] width 454 height 23
click at [352, 166] on input at bounding box center [453, 164] width 220 height 15
paste input "Croneybyrne, Rathdrum"
type input "Croneybyrne, Rathdrum, Co. [GEOGRAPHIC_DATA]"
click at [142, 196] on textarea at bounding box center [343, 197] width 454 height 23
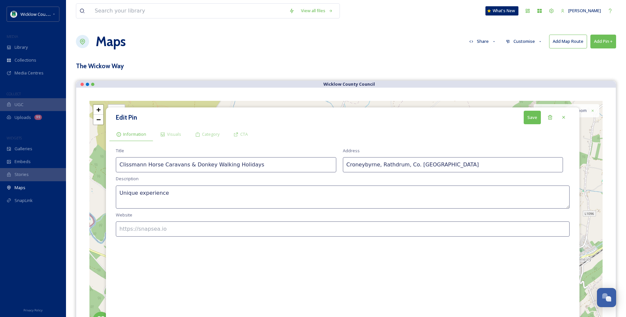
type textarea "Unique experience"
click at [135, 230] on input at bounding box center [343, 229] width 454 height 15
paste input "[URL][DOMAIN_NAME]"
type input "[URL][DOMAIN_NAME]"
click at [177, 133] on span "Visuals" at bounding box center [174, 134] width 14 height 6
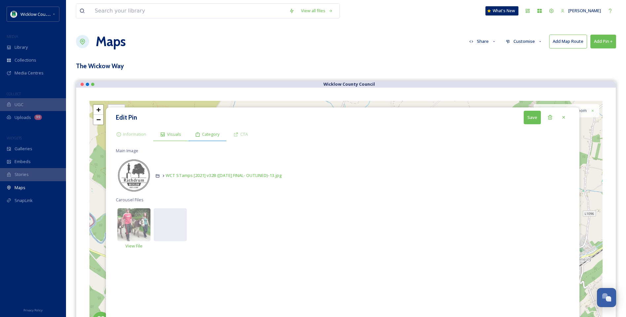
click at [208, 133] on span "Category" at bounding box center [210, 134] width 17 height 6
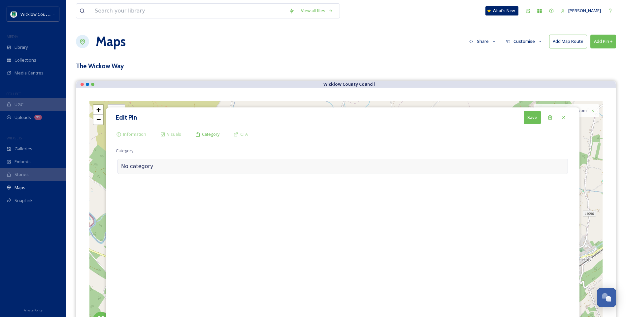
click at [125, 167] on div "No category" at bounding box center [342, 166] width 450 height 15
click at [132, 165] on input at bounding box center [182, 164] width 132 height 15
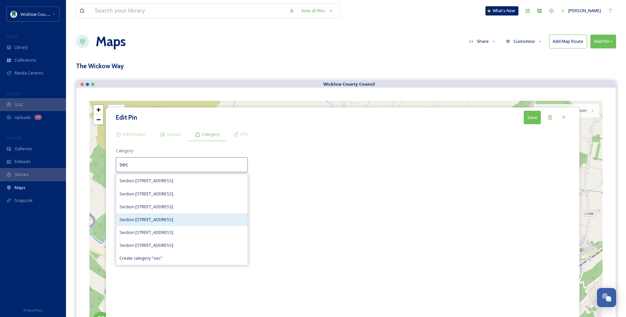
type input "sec"
click at [147, 222] on span "Section [STREET_ADDRESS]" at bounding box center [146, 220] width 54 height 6
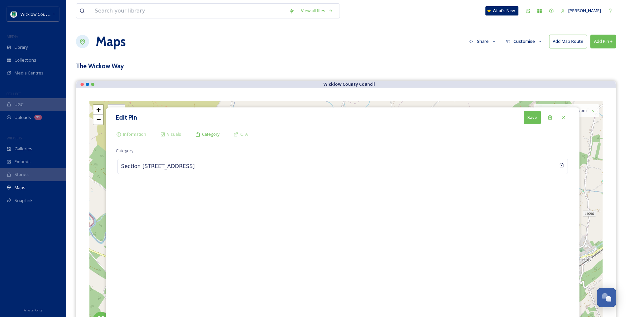
click at [531, 117] on button "Save" at bounding box center [532, 118] width 17 height 14
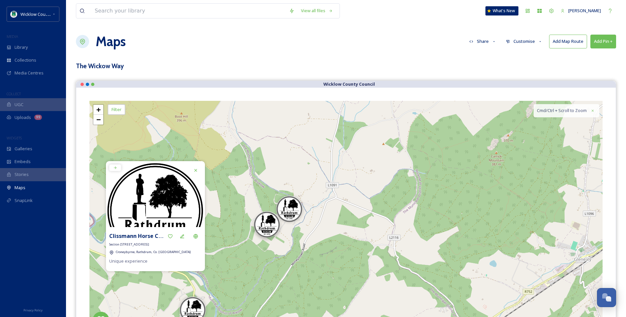
click at [262, 227] on img at bounding box center [267, 224] width 26 height 26
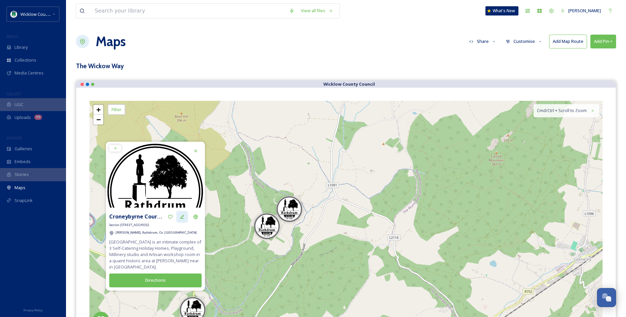
click at [184, 216] on icon at bounding box center [181, 216] width 5 height 5
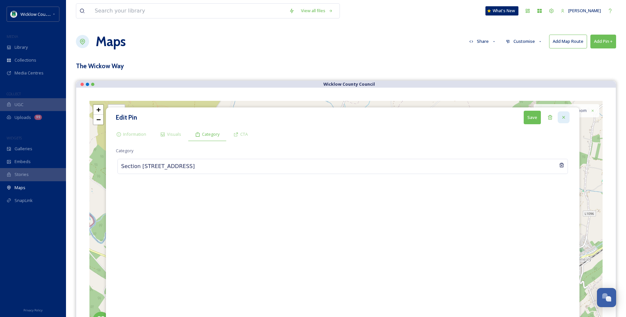
click at [563, 118] on icon at bounding box center [563, 117] width 5 height 5
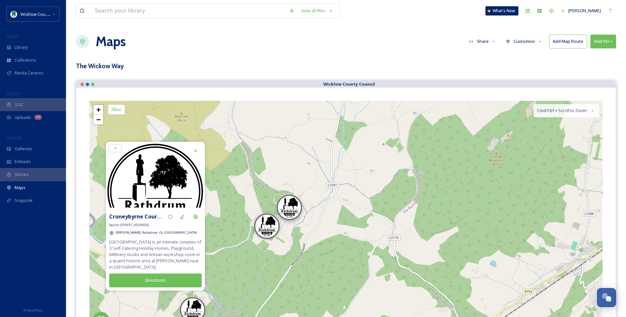
click at [294, 210] on img at bounding box center [289, 207] width 26 height 26
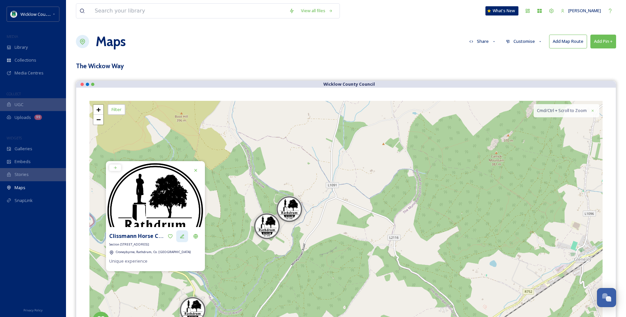
click at [183, 236] on icon at bounding box center [182, 237] width 4 height 4
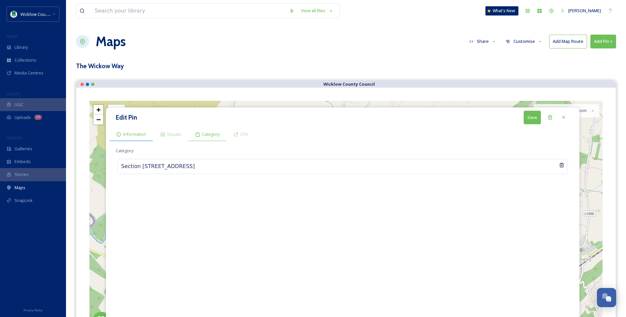
click at [141, 137] on span "Information" at bounding box center [134, 134] width 23 height 6
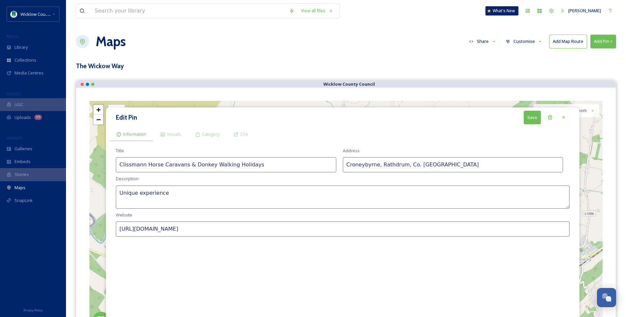
drag, startPoint x: 166, startPoint y: 192, endPoint x: 108, endPoint y: 194, distance: 58.4
click at [108, 194] on div "Edit Pin Save Information Visuals Category CTA Title Clissmann Horse Caravans &…" at bounding box center [342, 217] width 473 height 218
paste textarea "Imagine a charming hideaway tucked in the trees where together you can enjoy au…"
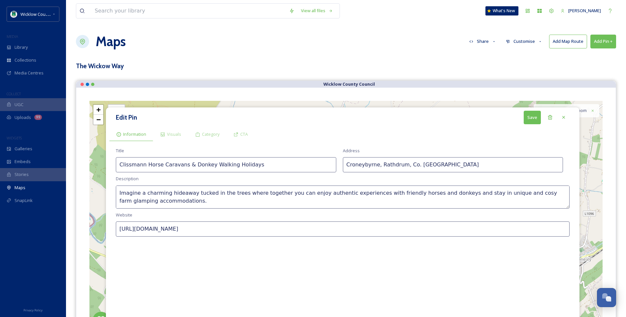
scroll to position [20, 0]
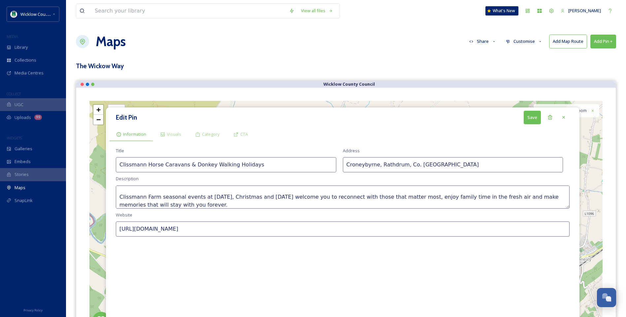
click at [128, 192] on textarea "Imagine a charming hideaway tucked in the trees where together you can enjoy au…" at bounding box center [343, 197] width 454 height 23
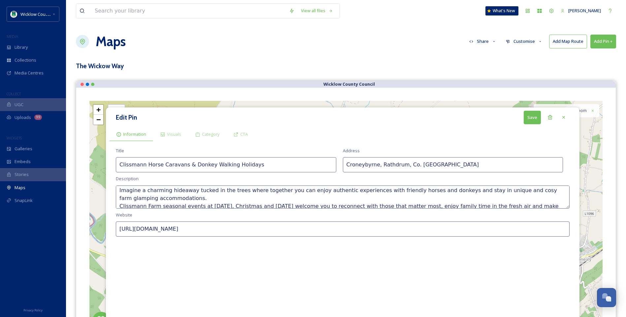
scroll to position [0, 0]
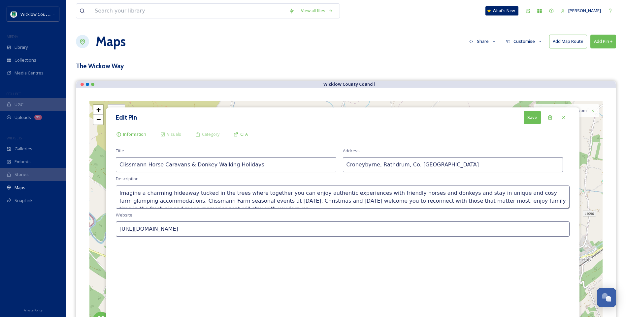
type textarea "Imagine a charming hideaway tucked in the trees where together you can enjoy au…"
click at [236, 136] on icon at bounding box center [235, 134] width 5 height 5
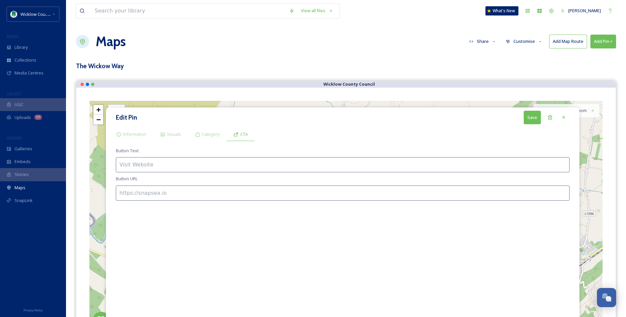
click at [144, 164] on input at bounding box center [343, 164] width 454 height 15
type input "Directions"
click at [129, 194] on input at bounding box center [343, 193] width 454 height 15
paste input "[URL][DOMAIN_NAME]"
type input "[URL][DOMAIN_NAME]"
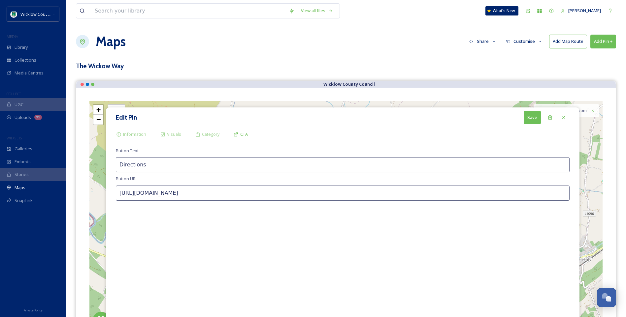
click at [533, 119] on button "Save" at bounding box center [532, 118] width 17 height 14
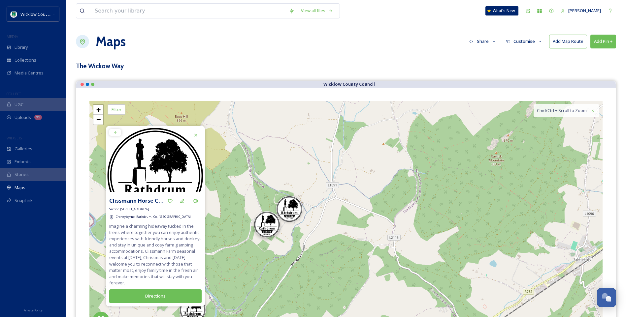
click at [263, 228] on img at bounding box center [267, 224] width 26 height 26
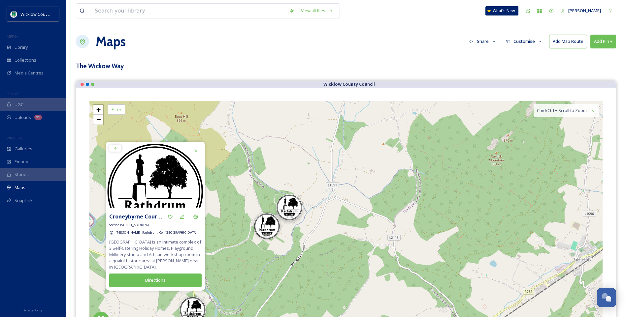
click at [292, 215] on img at bounding box center [289, 207] width 26 height 26
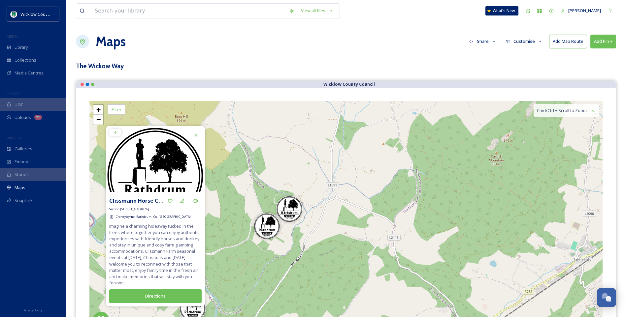
click at [190, 312] on img at bounding box center [192, 308] width 26 height 26
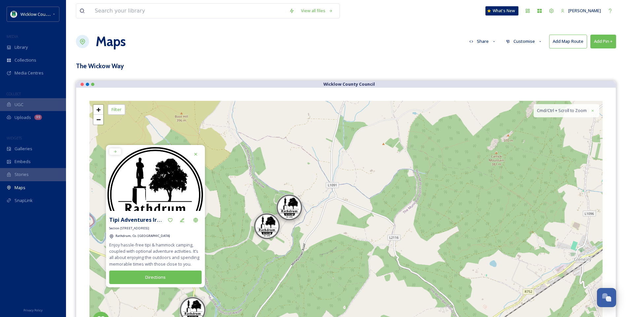
click at [288, 203] on img at bounding box center [289, 207] width 26 height 26
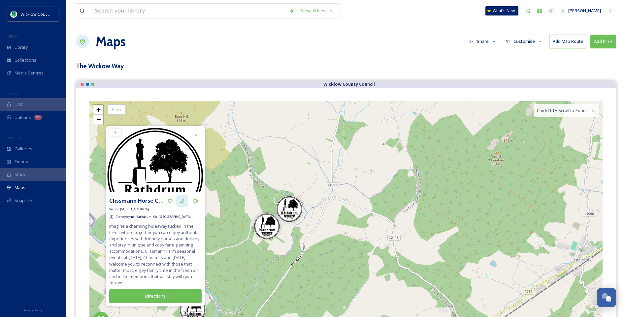
click at [183, 201] on icon at bounding box center [182, 201] width 4 height 4
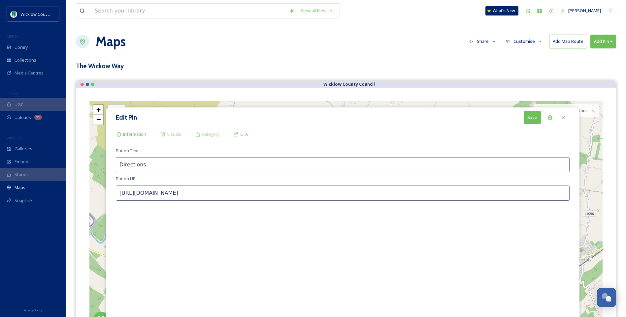
click at [135, 137] on span "Information" at bounding box center [134, 134] width 23 height 6
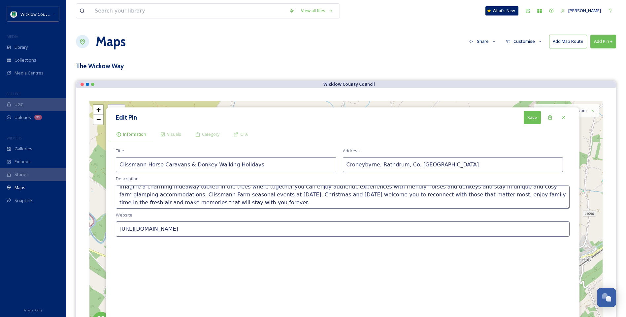
scroll to position [8, 0]
drag, startPoint x: 162, startPoint y: 193, endPoint x: 231, endPoint y: 203, distance: 69.3
click at [231, 203] on textarea "Imagine a charming hideaway tucked in the trees where together you can enjoy au…" at bounding box center [343, 197] width 454 height 23
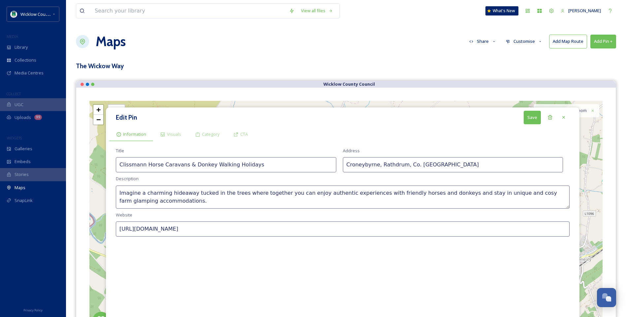
scroll to position [0, 0]
type textarea "Imagine a charming hideaway tucked in the trees where together you can enjoy au…"
click at [533, 118] on button "Save" at bounding box center [532, 118] width 17 height 14
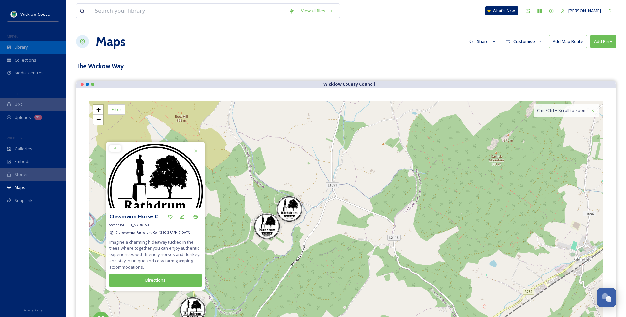
click at [17, 48] on span "Library" at bounding box center [21, 47] width 13 height 6
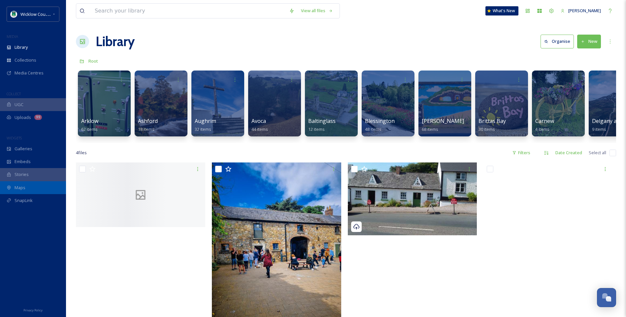
click at [29, 188] on div "Maps" at bounding box center [33, 187] width 66 height 13
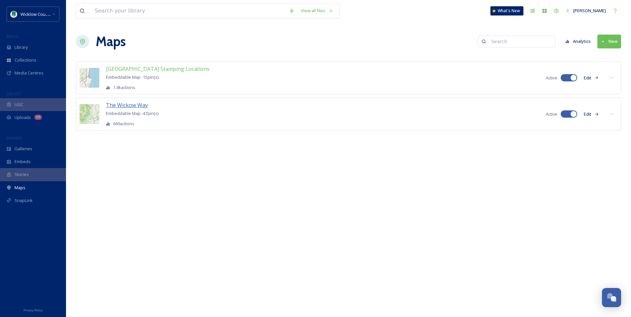
click at [132, 104] on span "The Wickow Way" at bounding box center [127, 105] width 42 height 7
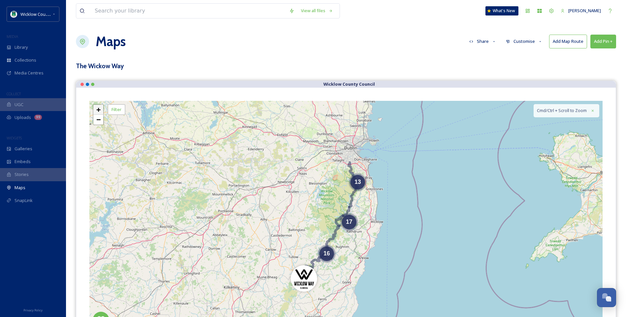
click at [98, 107] on span "+" at bounding box center [98, 110] width 4 height 8
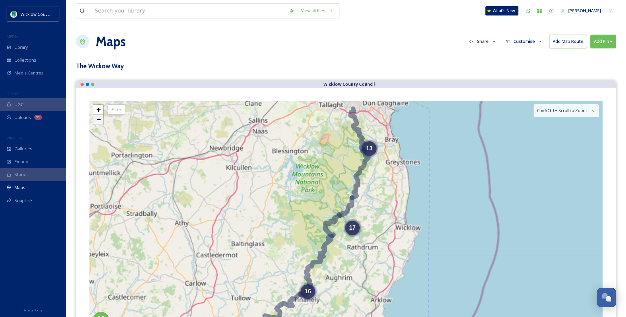
scroll to position [15, 0]
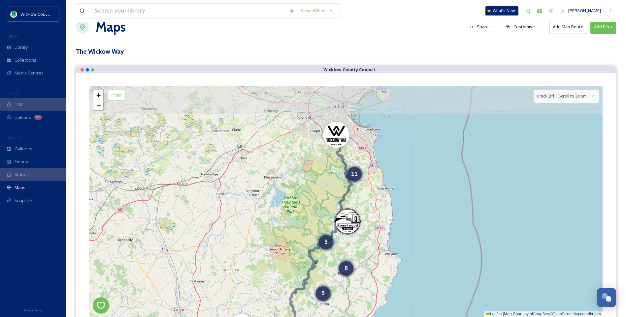
drag, startPoint x: 199, startPoint y: 150, endPoint x: 178, endPoint y: 194, distance: 49.0
click at [181, 194] on div "11 8 9 5 10 + − Leaflet | Map Courtesy of SnapSea © OpenStreetMap contributors …" at bounding box center [345, 201] width 513 height 231
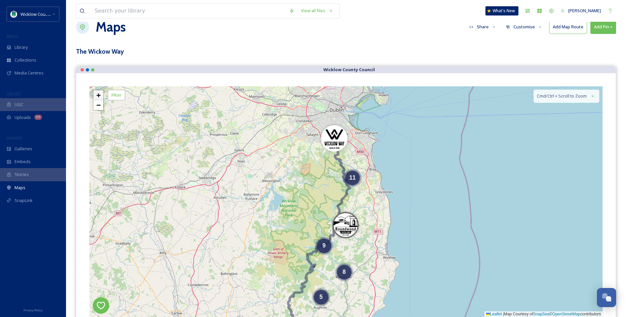
click at [98, 95] on span "+" at bounding box center [98, 95] width 4 height 8
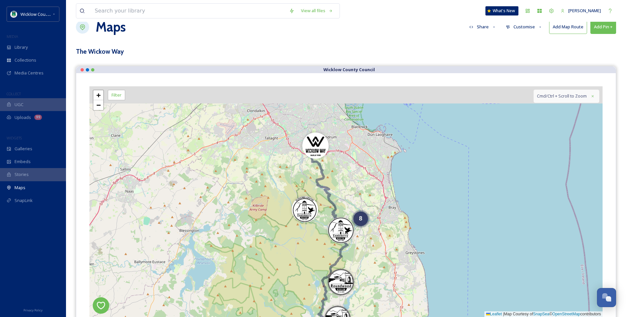
drag, startPoint x: 255, startPoint y: 154, endPoint x: 244, endPoint y: 258, distance: 105.2
click at [244, 258] on div "8 3 5 2 6 4 2 5 3 + − Leaflet | Map Courtesy of SnapSea © OpenStreetMap contrib…" at bounding box center [345, 201] width 513 height 231
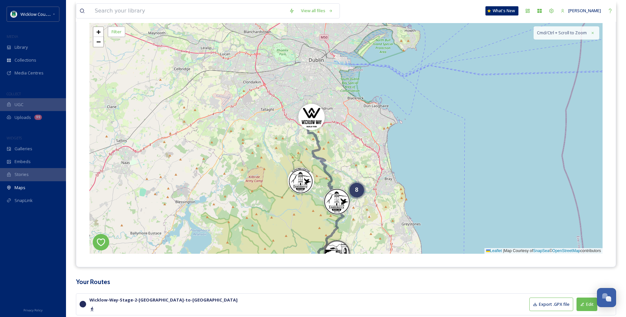
scroll to position [80, 0]
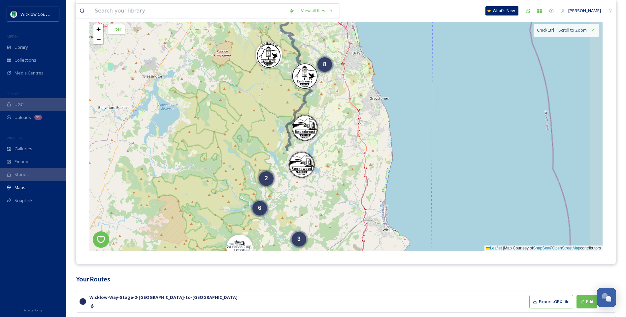
drag, startPoint x: 250, startPoint y: 211, endPoint x: 210, endPoint y: 71, distance: 145.6
click at [214, 80] on div "8 3 5 2 6 4 2 + − Leaflet | Map Courtesy of SnapSea © OpenStreetMap contributor…" at bounding box center [345, 135] width 513 height 231
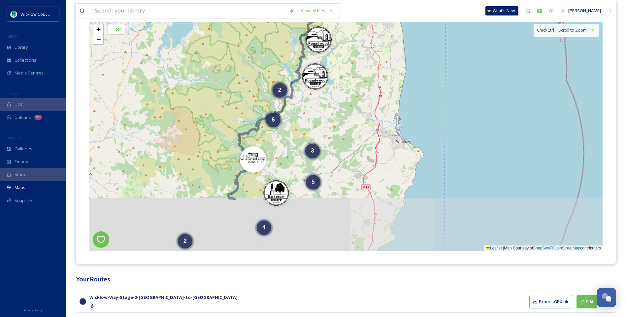
drag, startPoint x: 164, startPoint y: 158, endPoint x: 193, endPoint y: 73, distance: 90.0
click at [190, 75] on div "8 3 5 2 6 4 2 5 3 + − Leaflet | Map Courtesy of SnapSea © OpenStreetMap contrib…" at bounding box center [345, 135] width 513 height 231
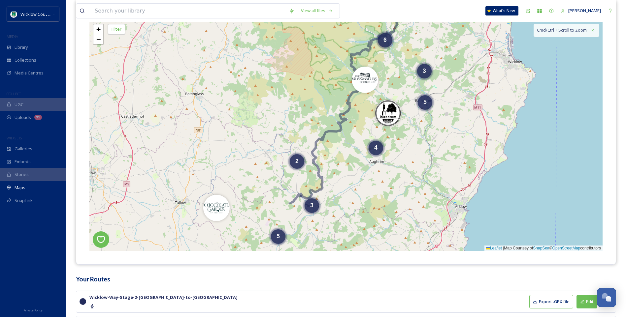
drag, startPoint x: 175, startPoint y: 164, endPoint x: 280, endPoint y: 93, distance: 126.7
click at [280, 93] on div "8 3 5 2 6 4 2 5 3 + − Leaflet | Map Courtesy of SnapSea © OpenStreetMap contrib…" at bounding box center [345, 135] width 513 height 231
